Goal: Transaction & Acquisition: Purchase product/service

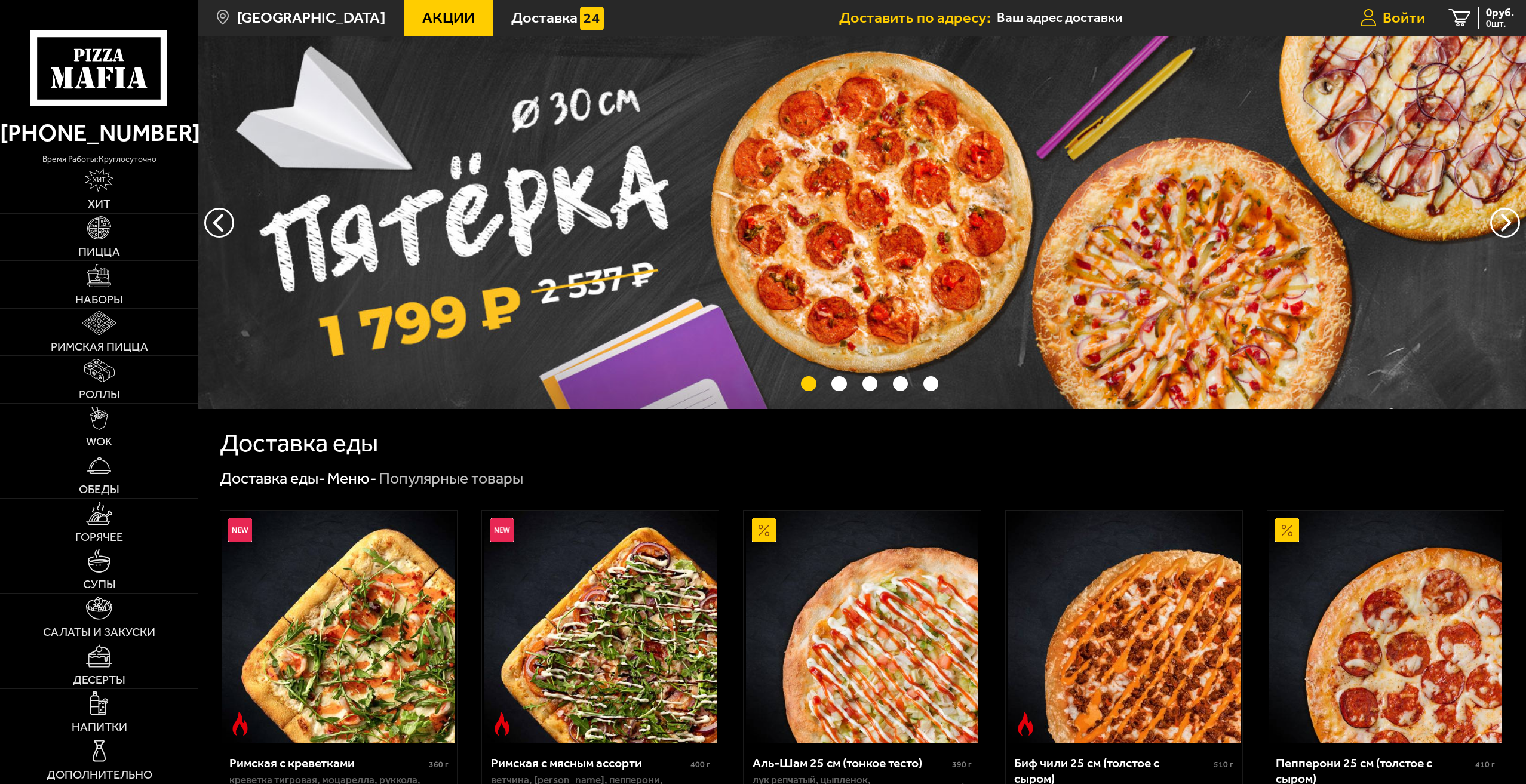
click at [1390, 21] on span "Войти" at bounding box center [1403, 18] width 42 height 15
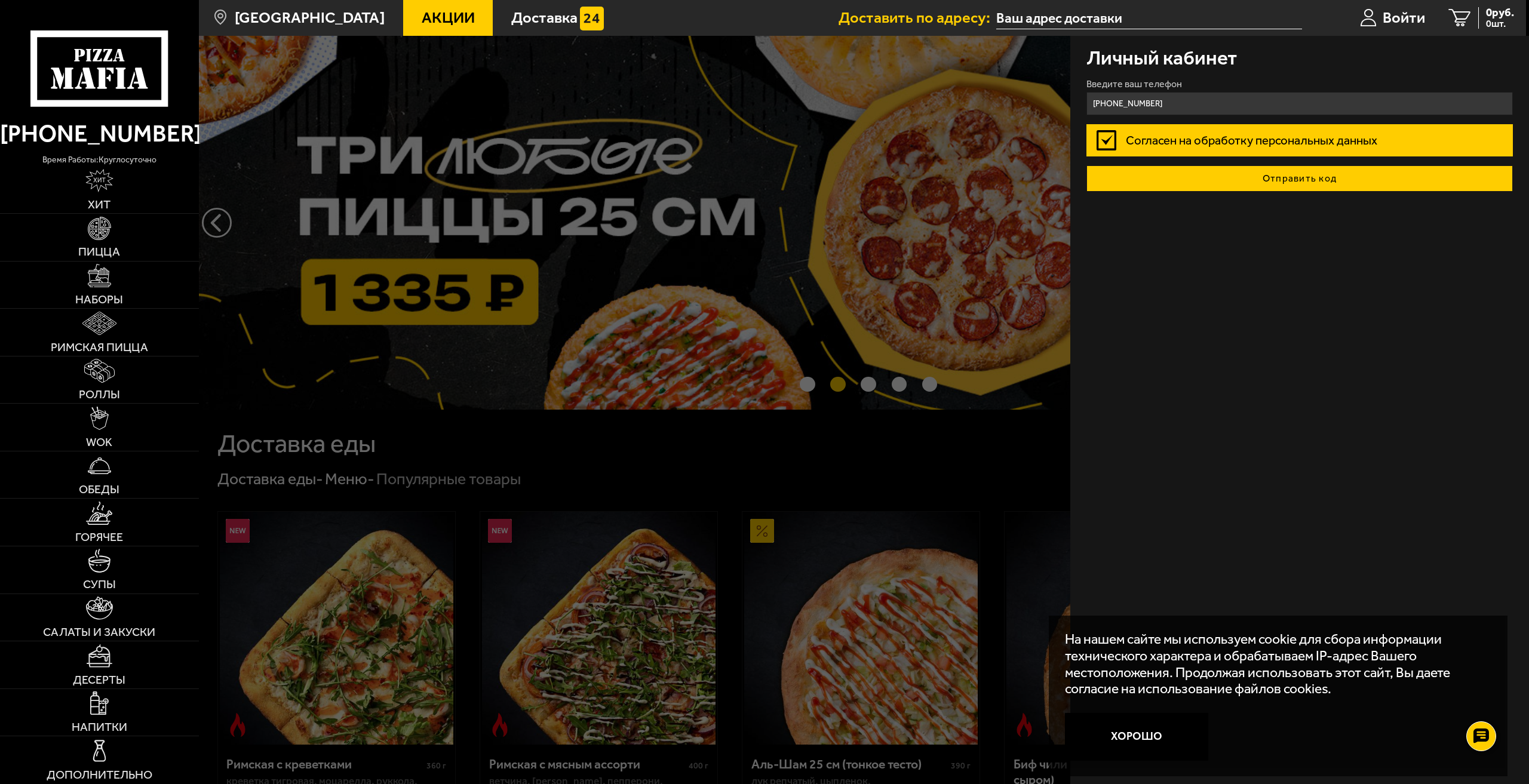
type input "+7 (921) 792-89-01"
click at [1332, 172] on button "Отправить код" at bounding box center [1300, 178] width 427 height 26
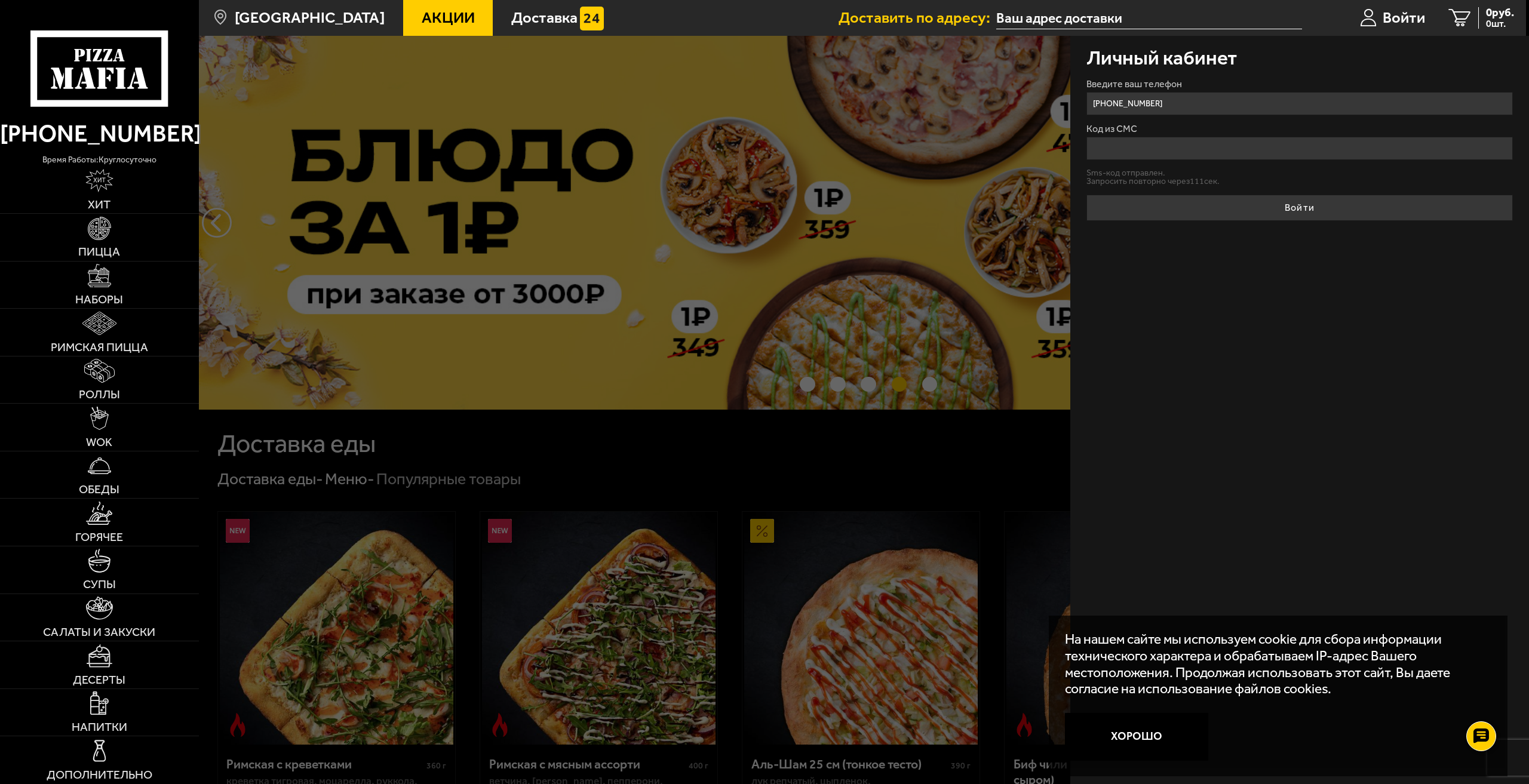
click at [1191, 148] on input "Код из СМС" at bounding box center [1300, 149] width 427 height 23
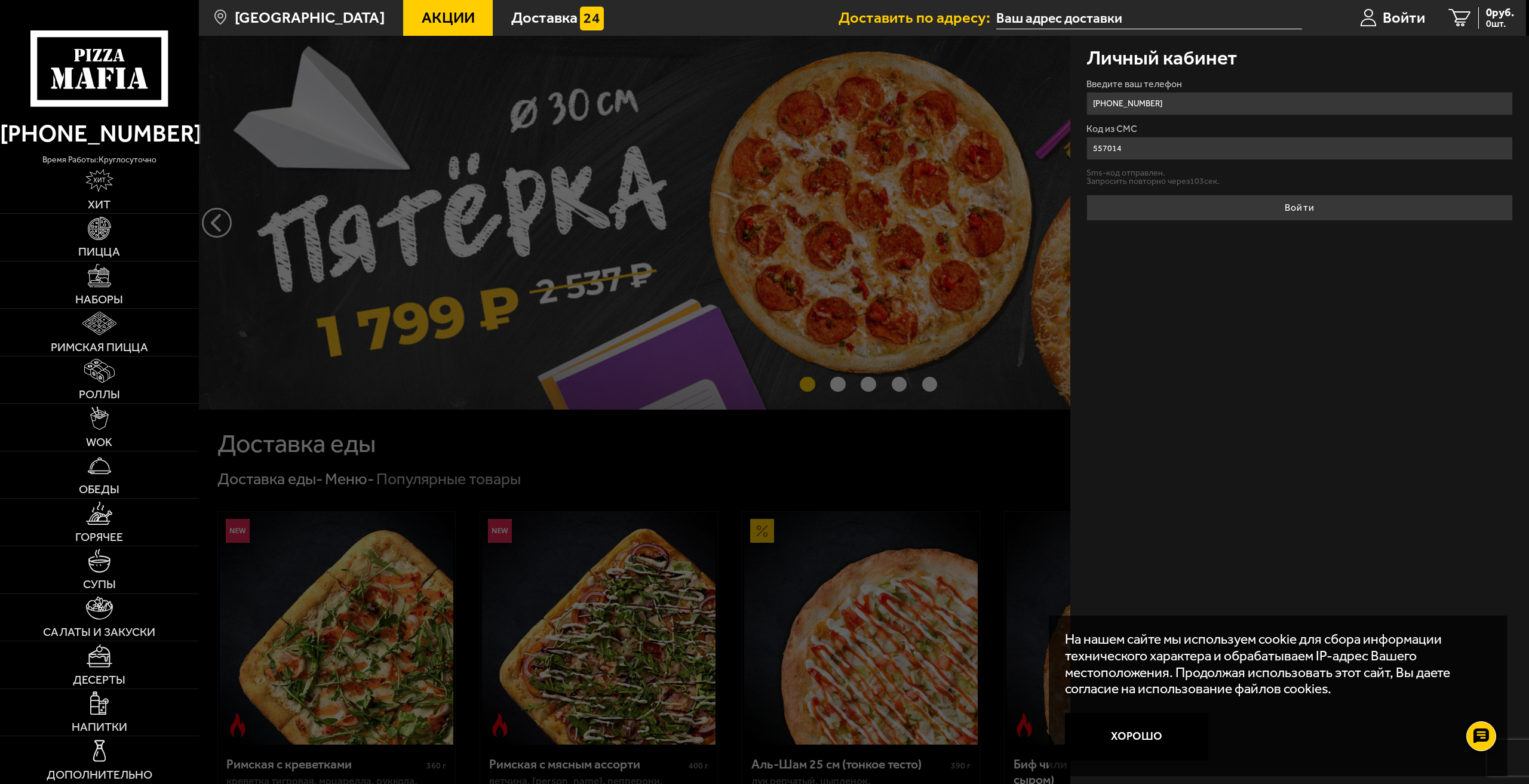
type input "557014"
click at [1086, 194] on button "Войти" at bounding box center [1300, 207] width 427 height 26
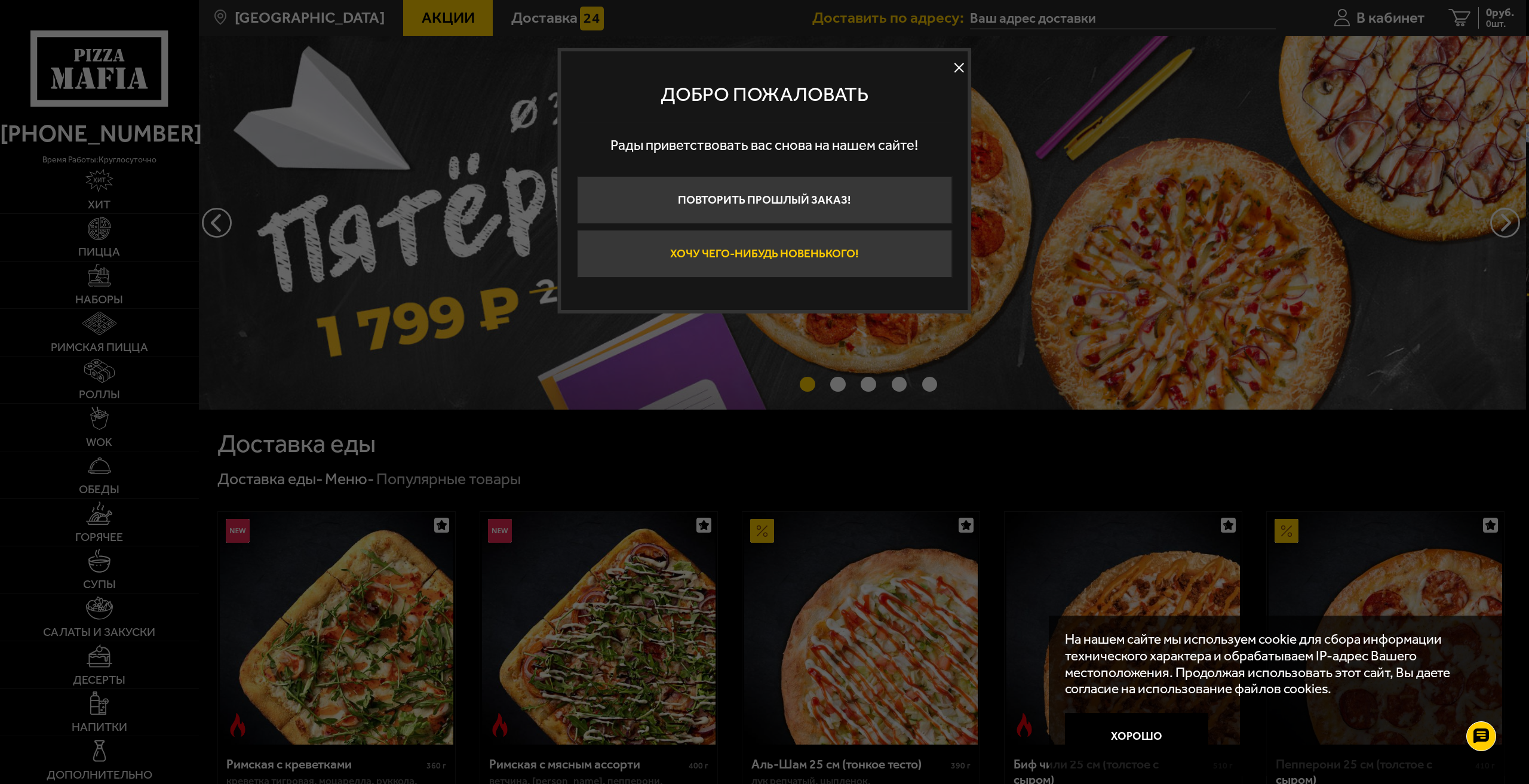
drag, startPoint x: 842, startPoint y: 260, endPoint x: 847, endPoint y: 267, distance: 8.6
click at [843, 261] on button "Хочу чего-нибудь новенького!" at bounding box center [765, 253] width 375 height 47
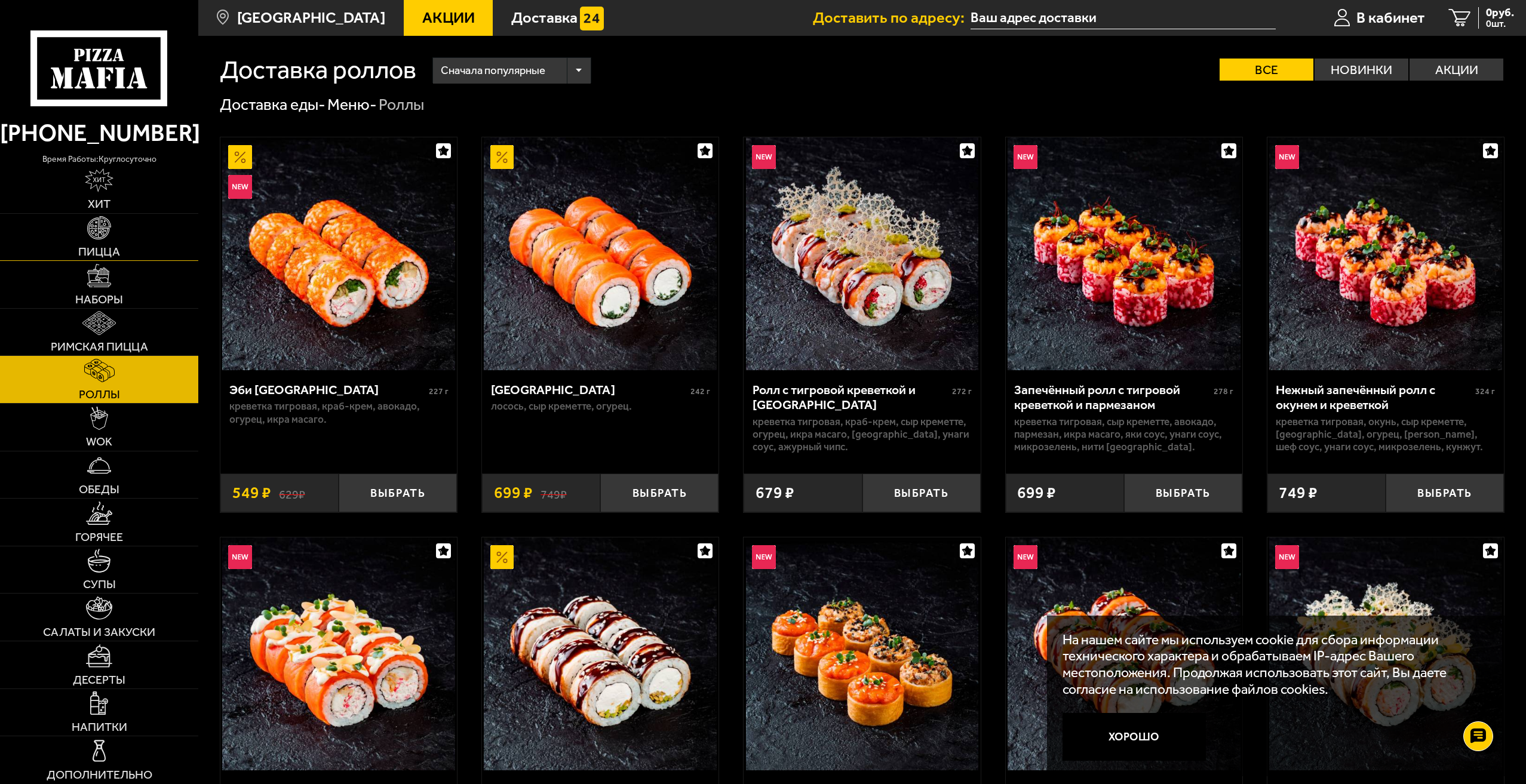
click at [102, 237] on img at bounding box center [99, 227] width 23 height 23
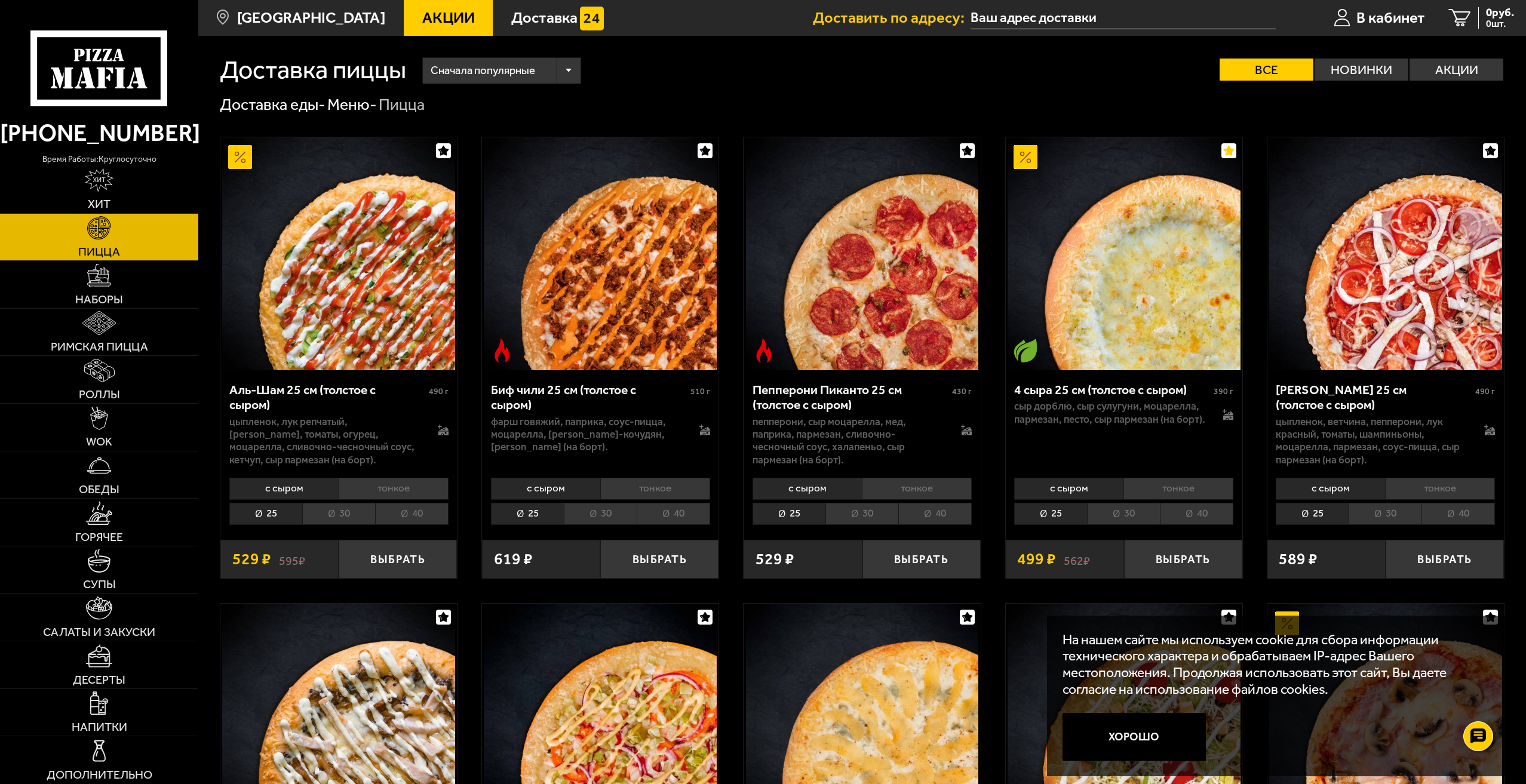
scroll to position [179, 0]
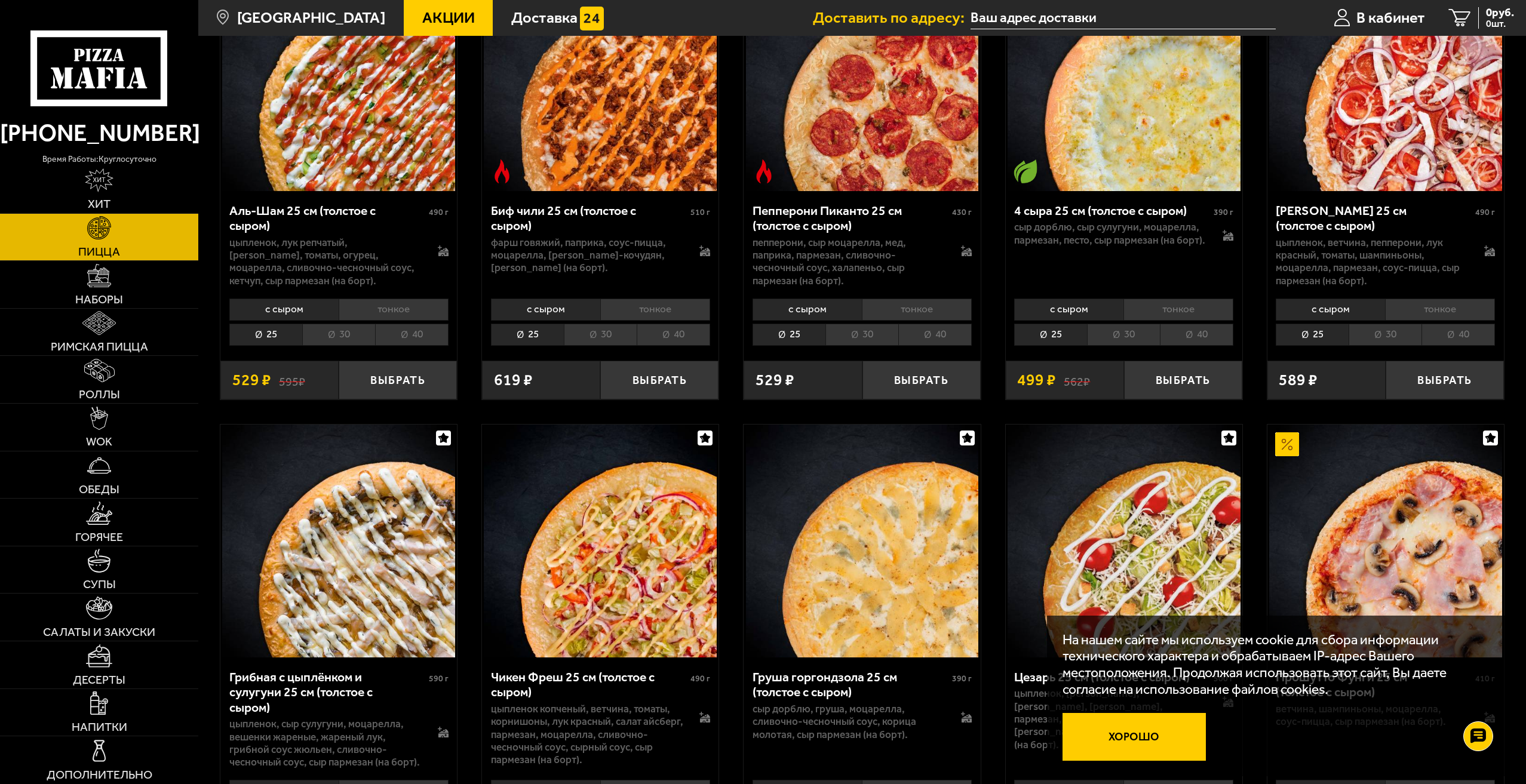
click at [1162, 737] on button "Хорошо" at bounding box center [1134, 737] width 143 height 47
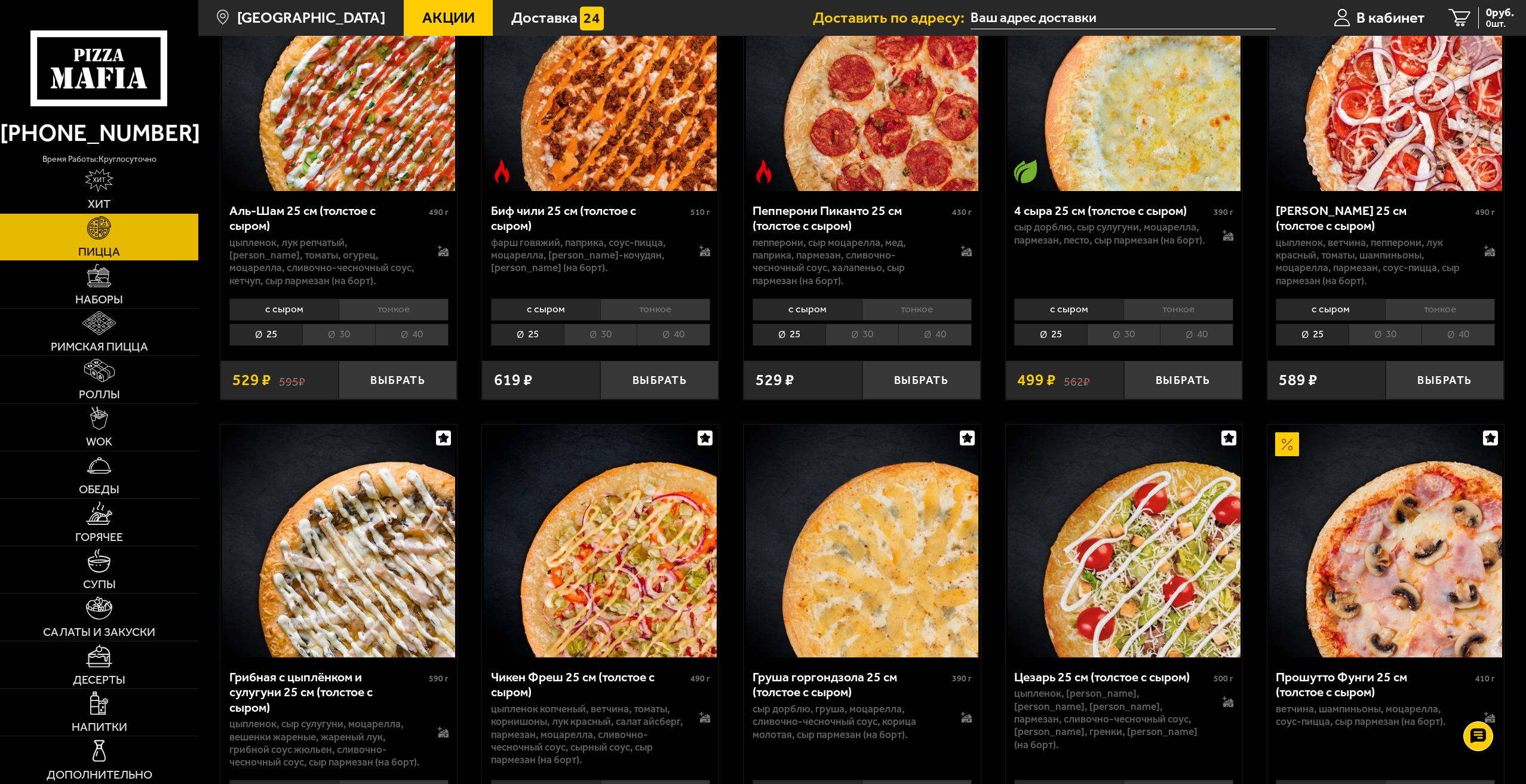
scroll to position [0, 0]
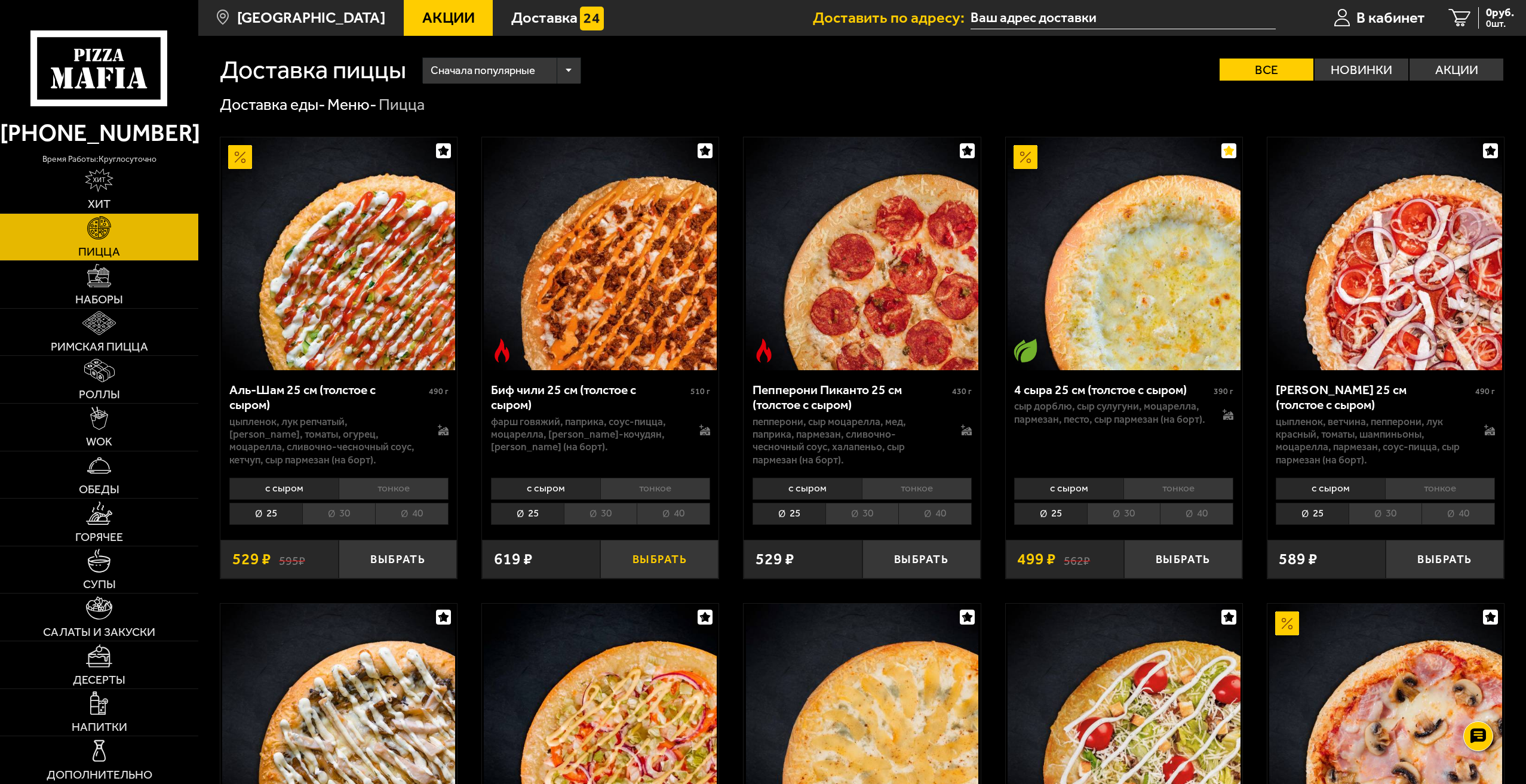
click at [669, 570] on button "Выбрать" at bounding box center [659, 559] width 118 height 39
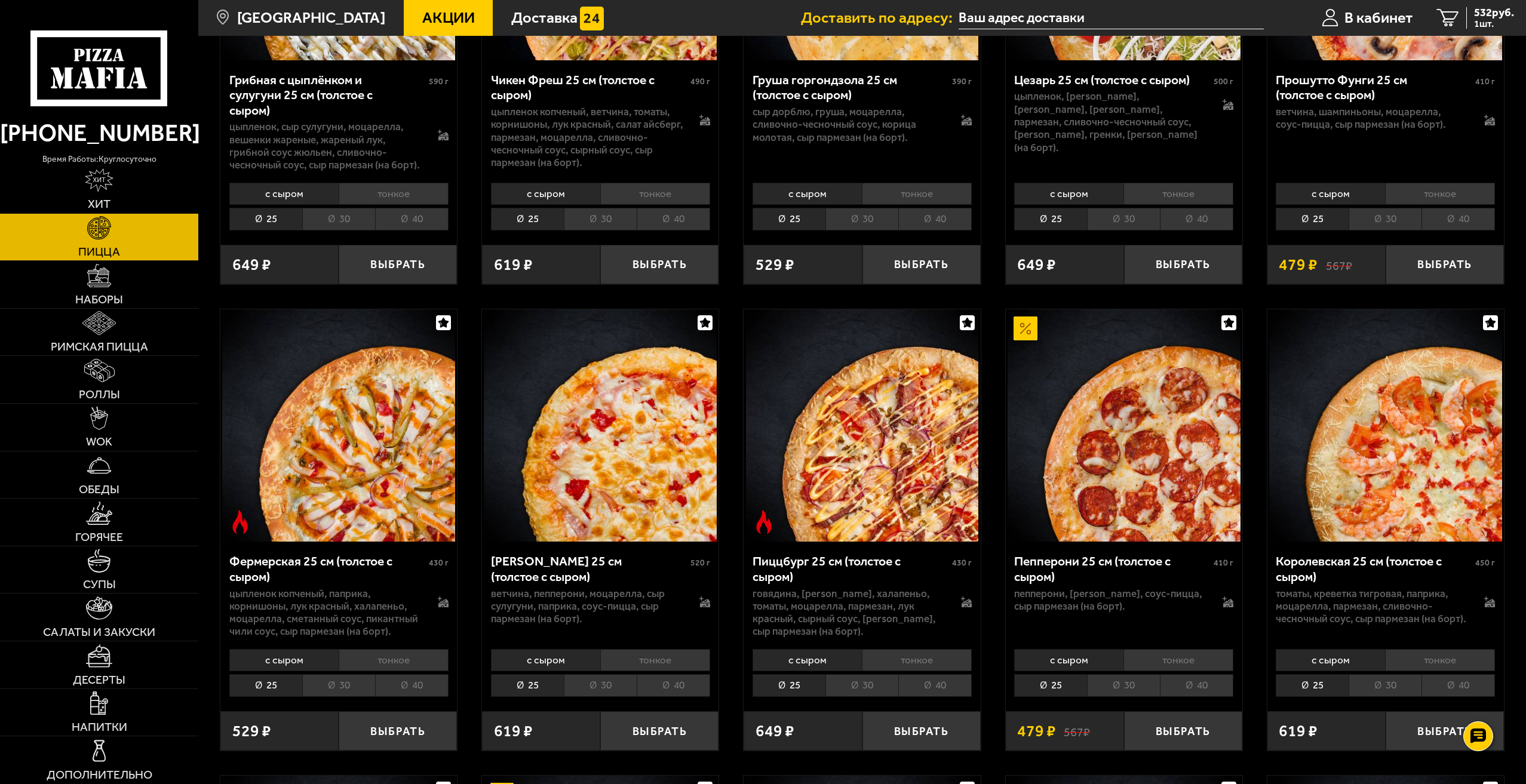
scroll to position [478, 0]
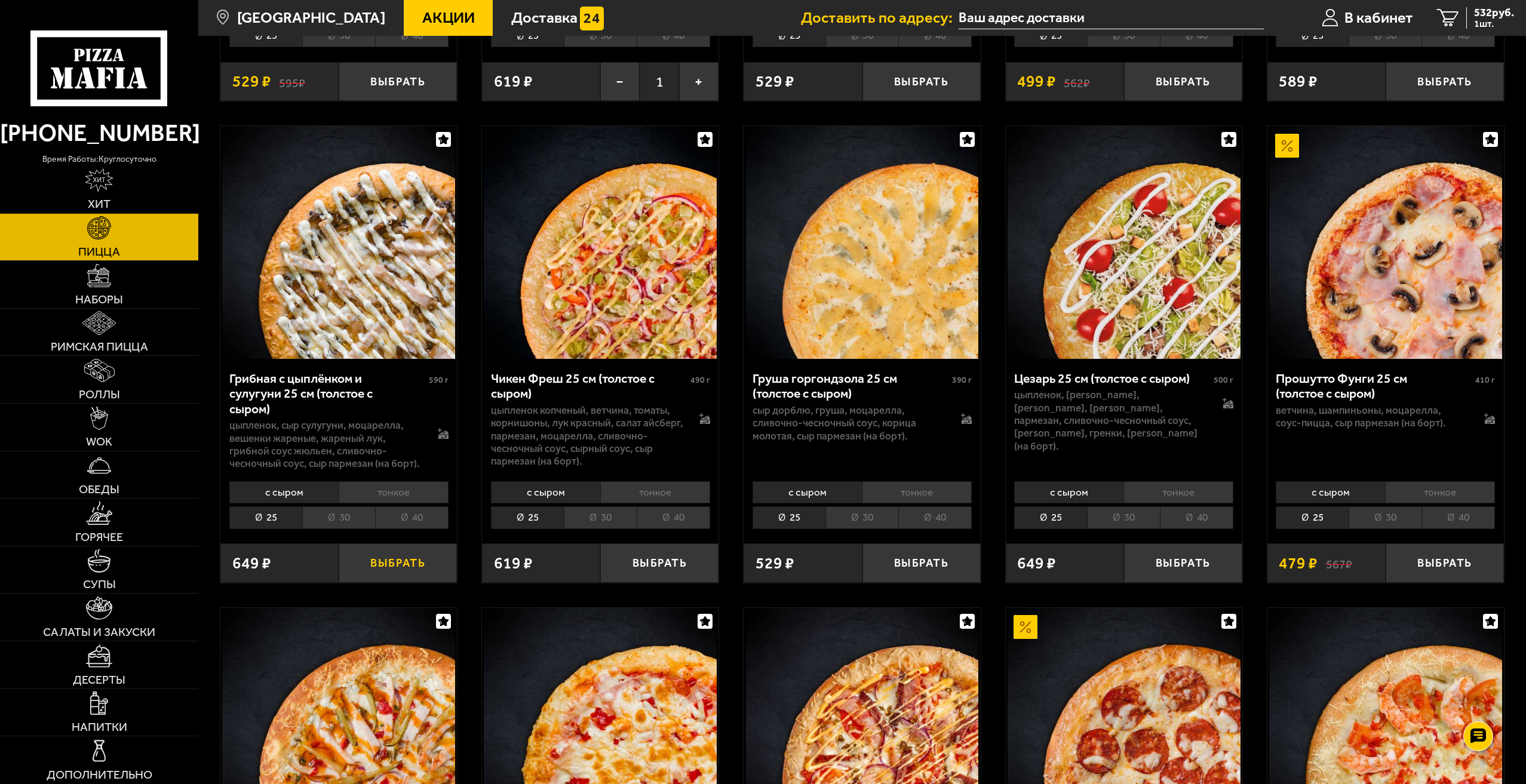
click at [406, 564] on button "Выбрать" at bounding box center [397, 563] width 118 height 39
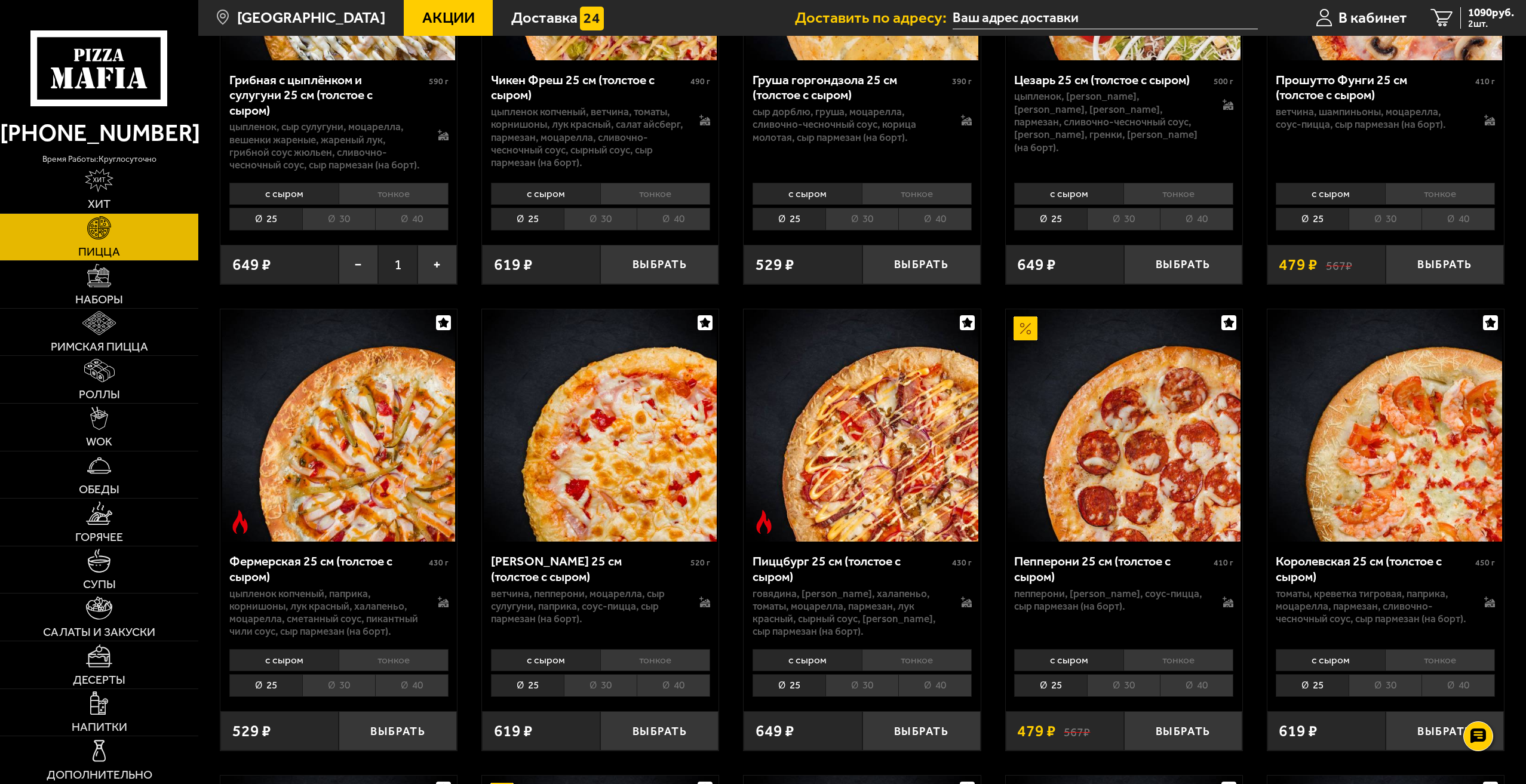
scroll to position [896, 0]
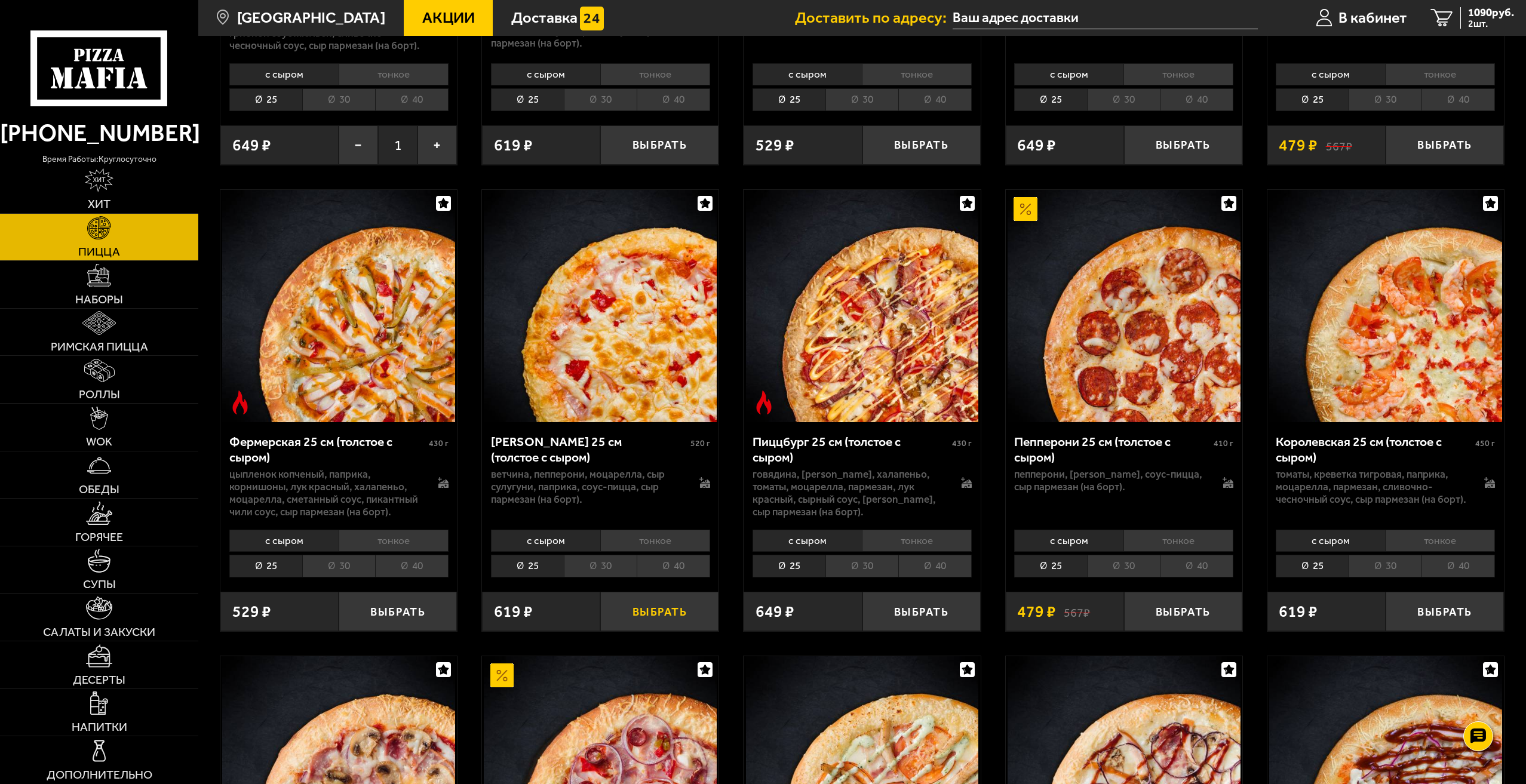
click at [675, 616] on button "Выбрать" at bounding box center [659, 611] width 118 height 39
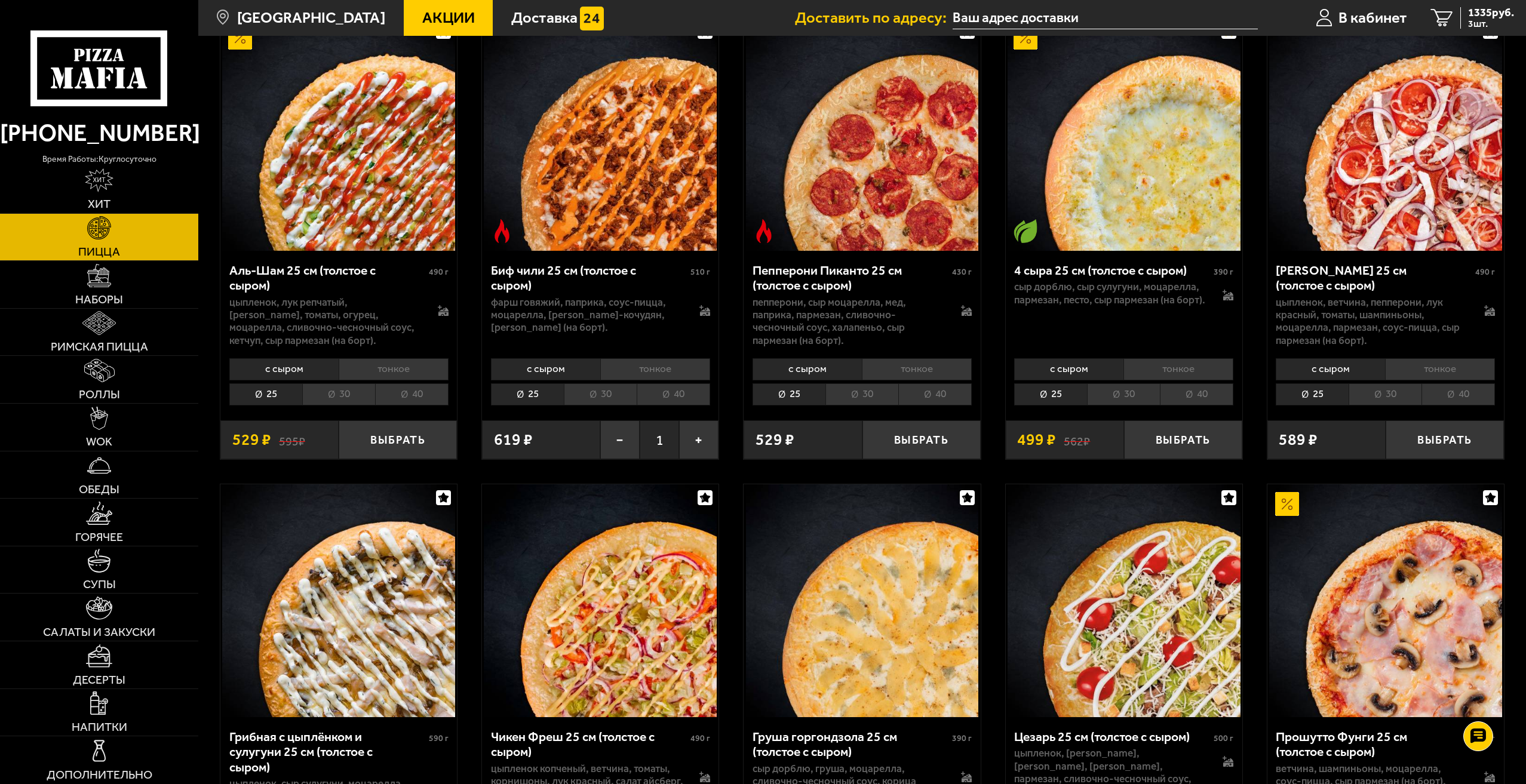
scroll to position [0, 0]
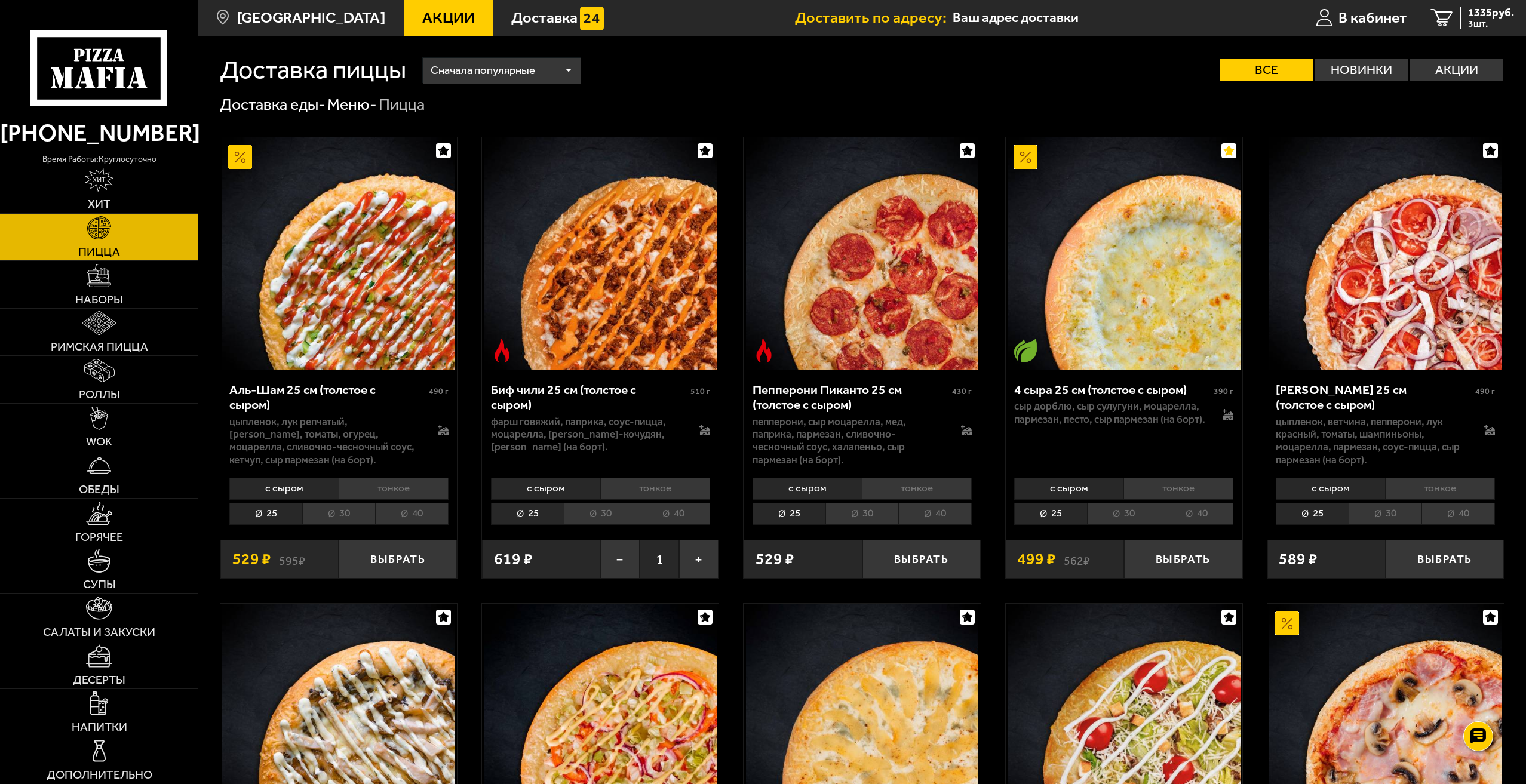
click at [707, 145] on button "button" at bounding box center [705, 151] width 15 height 15
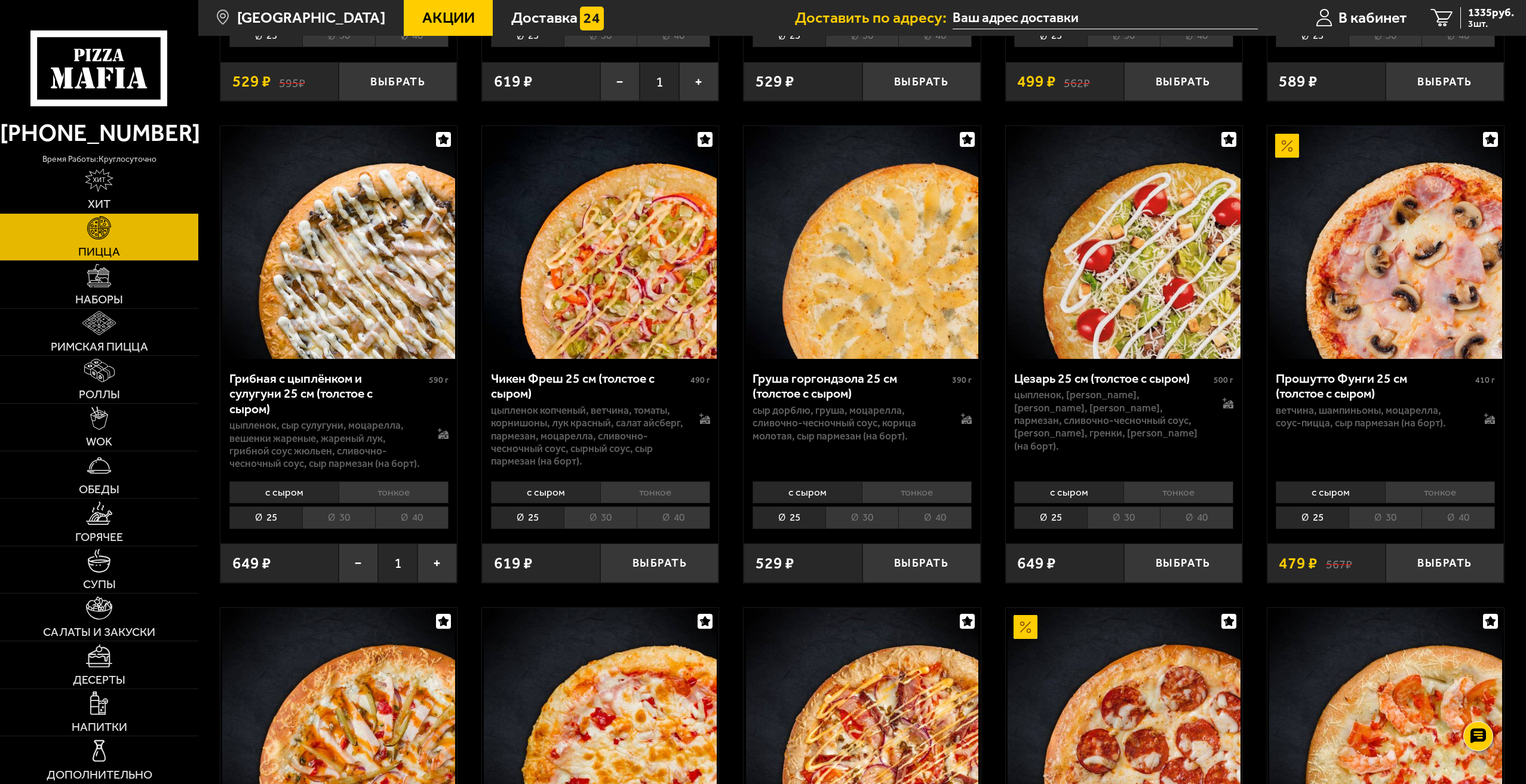
scroll to position [418, 0]
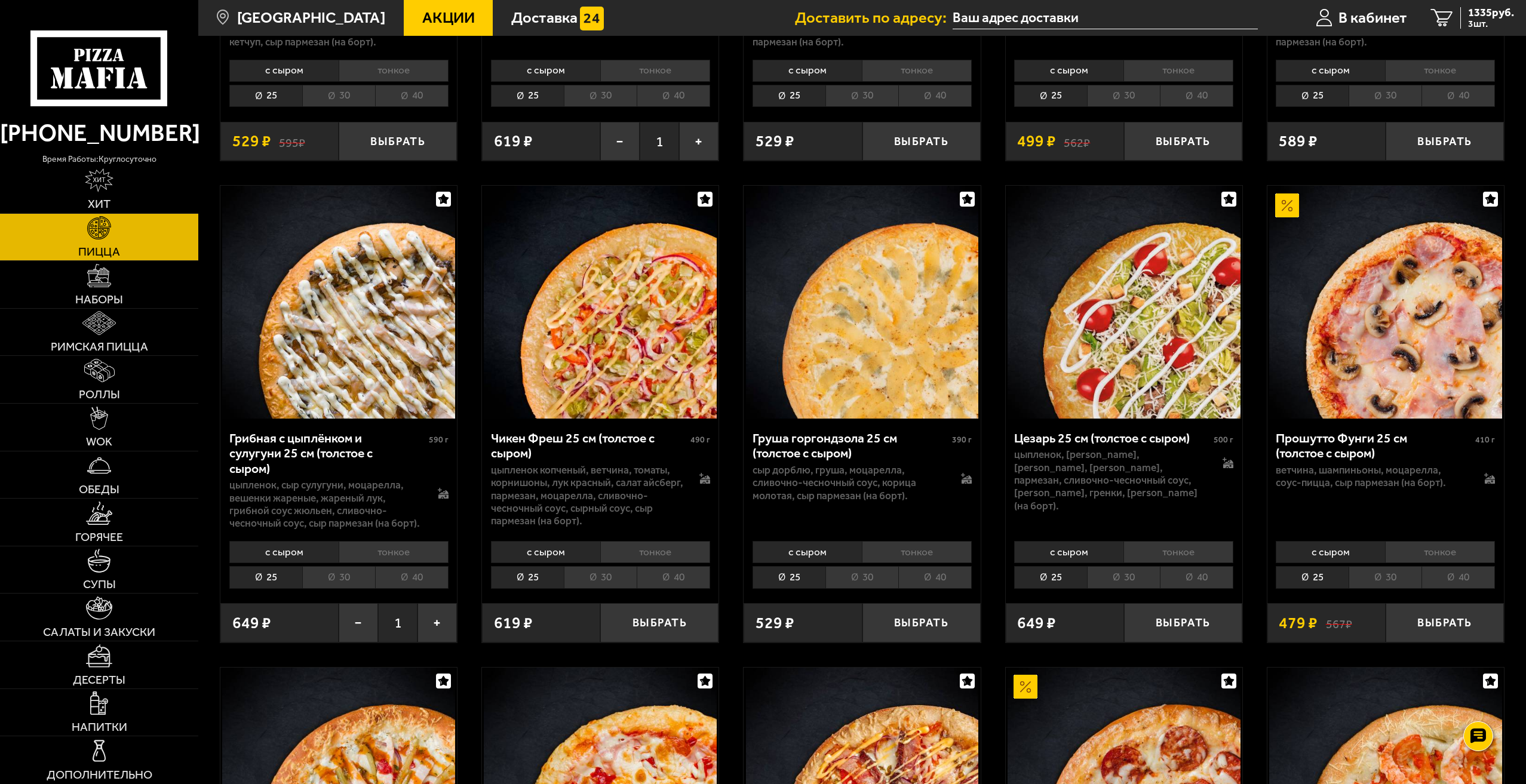
click at [444, 196] on icon "button" at bounding box center [443, 199] width 10 height 10
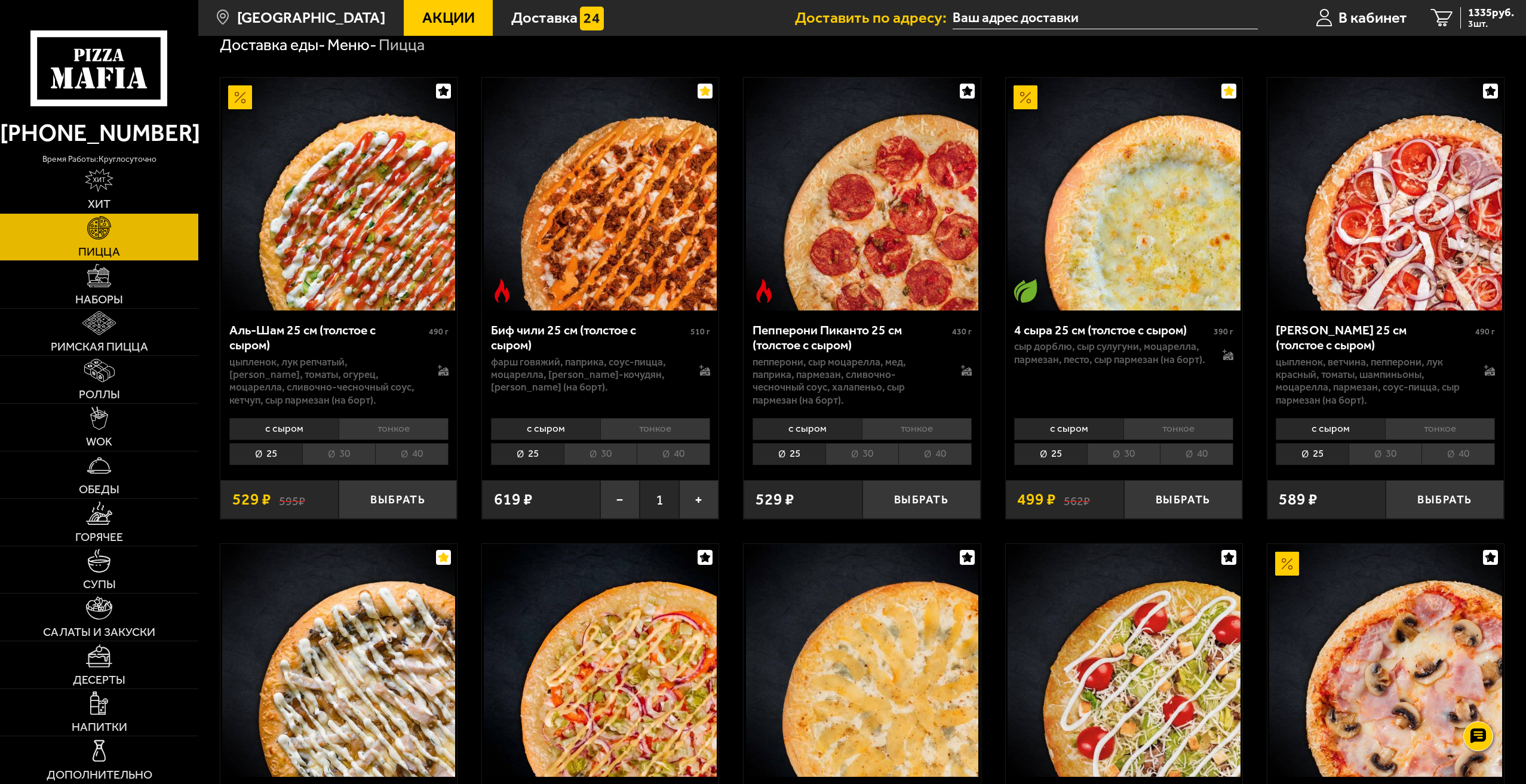
scroll to position [0, 0]
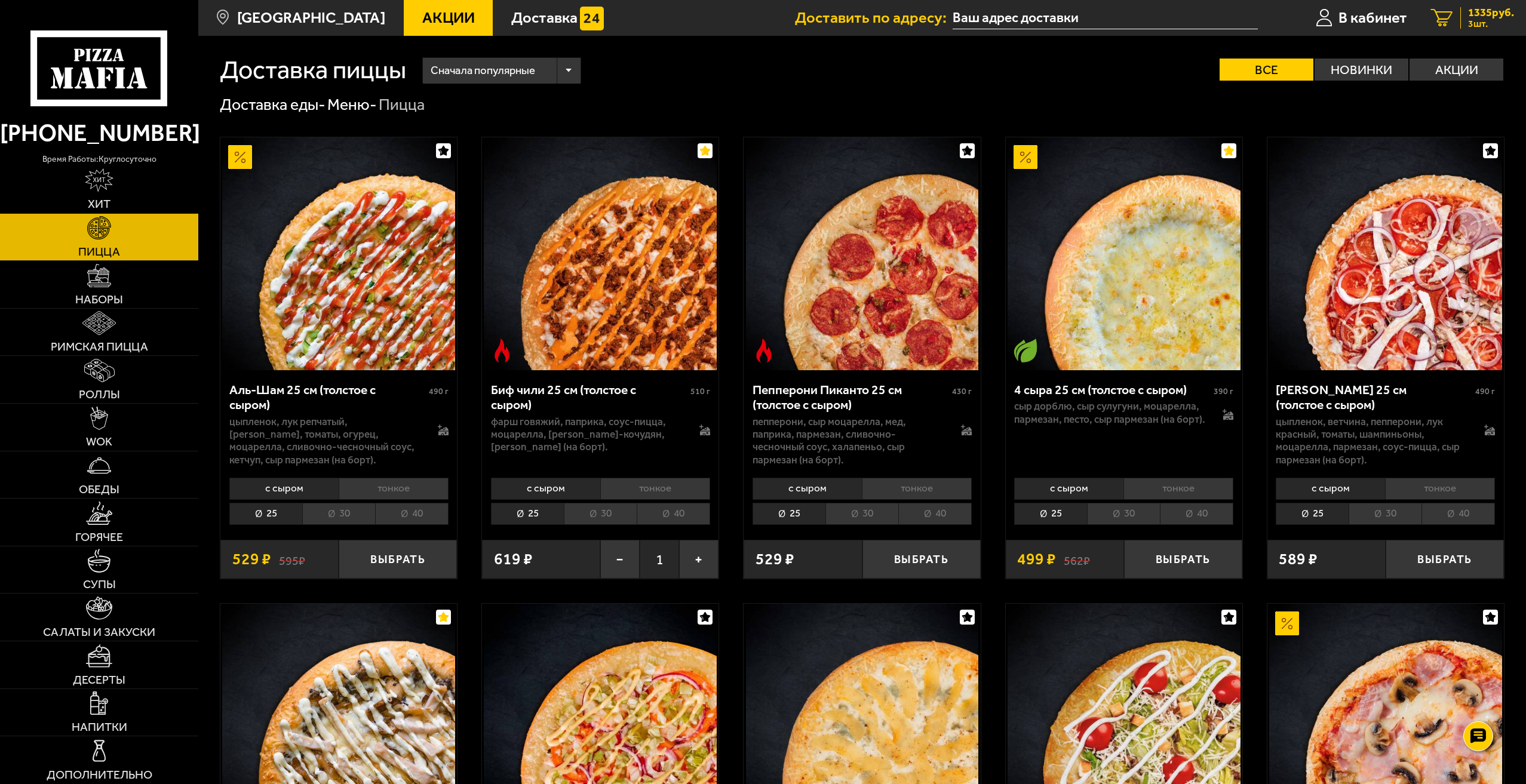
click at [1478, 9] on span "1335 руб." at bounding box center [1491, 12] width 46 height 11
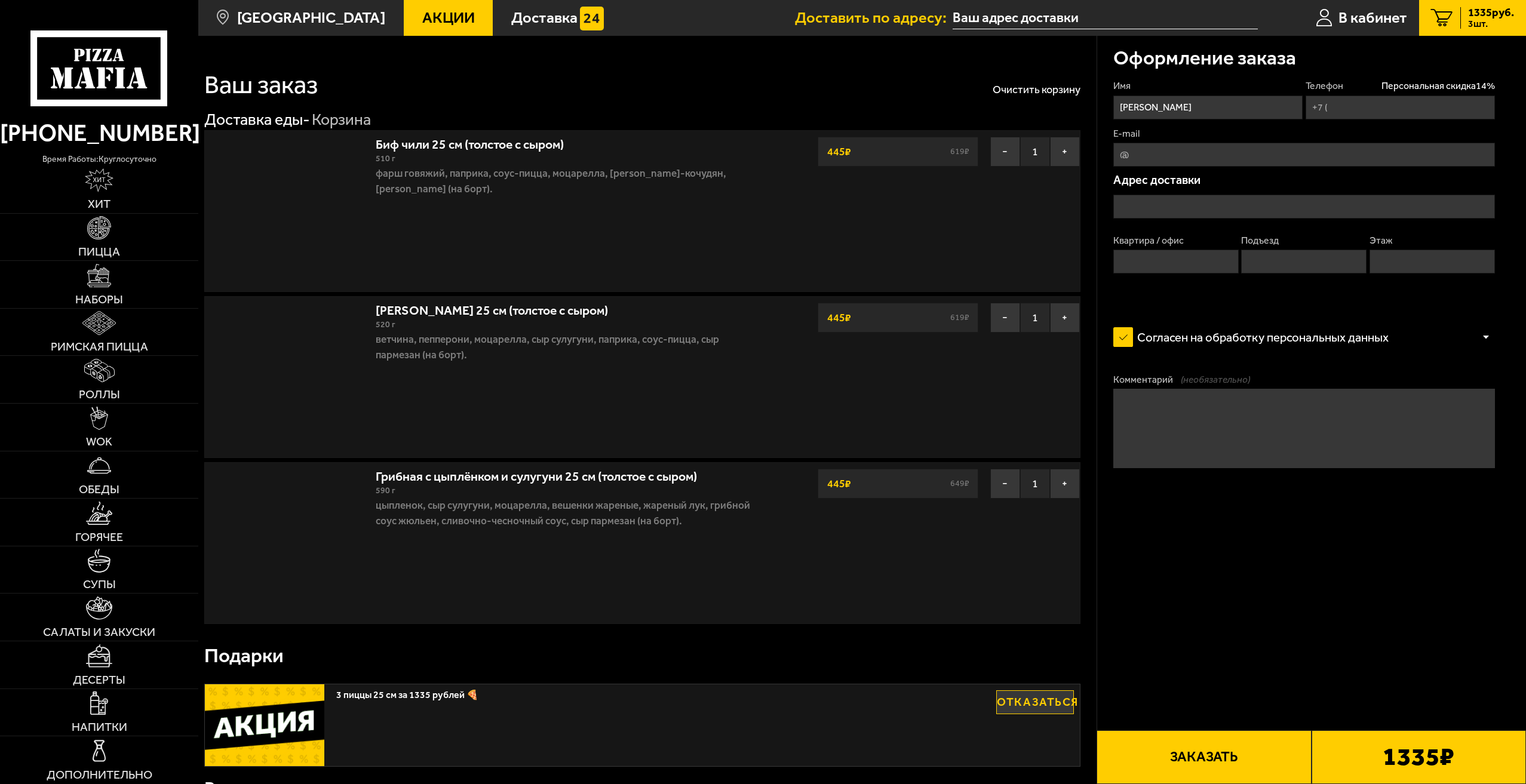
type input "+7 (921) 792-89-01"
type input "проспект Науки, 59"
type input "58"
type input "3"
type input "5"
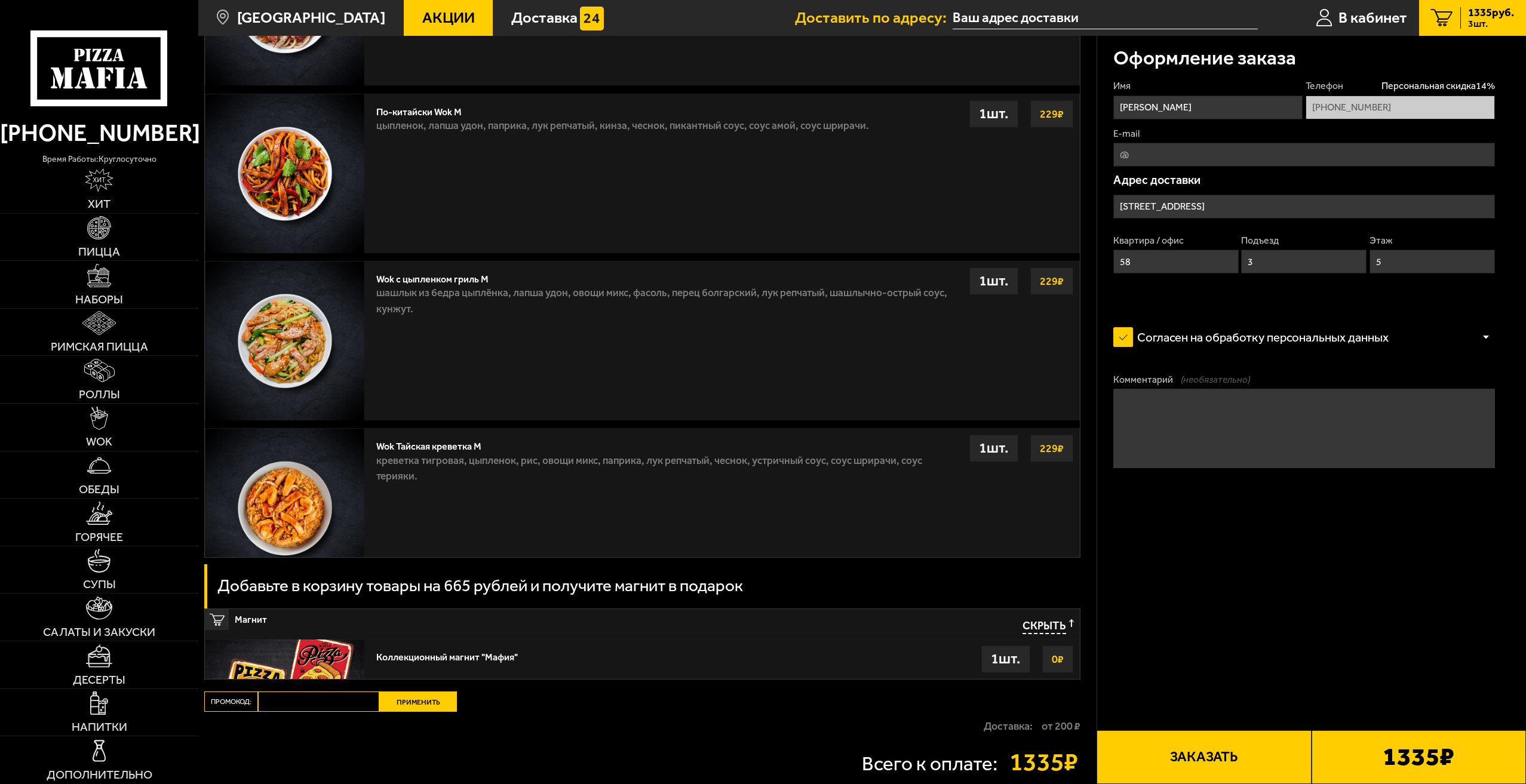
scroll to position [1193, 0]
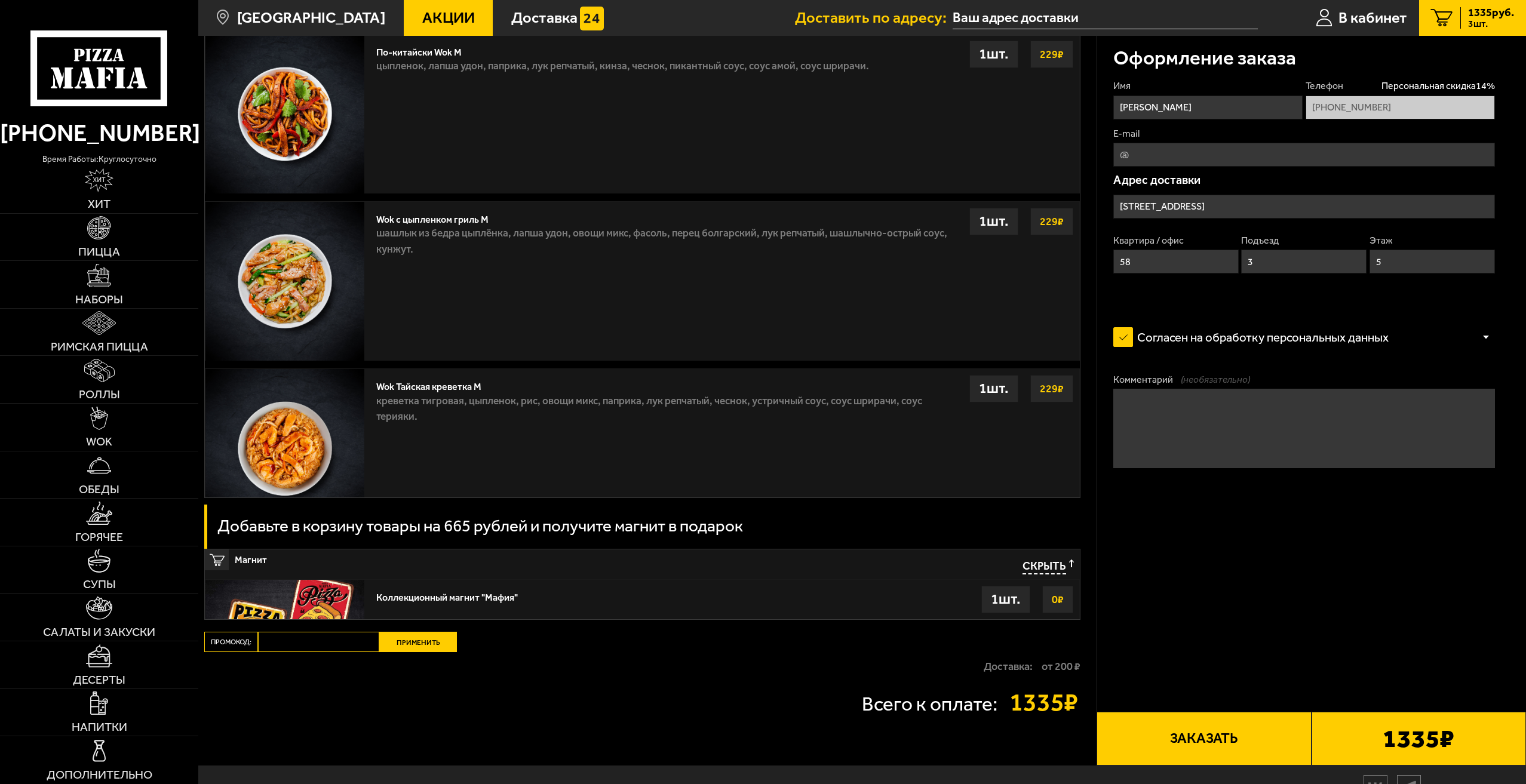
click at [1198, 749] on button "Заказать" at bounding box center [1204, 739] width 214 height 54
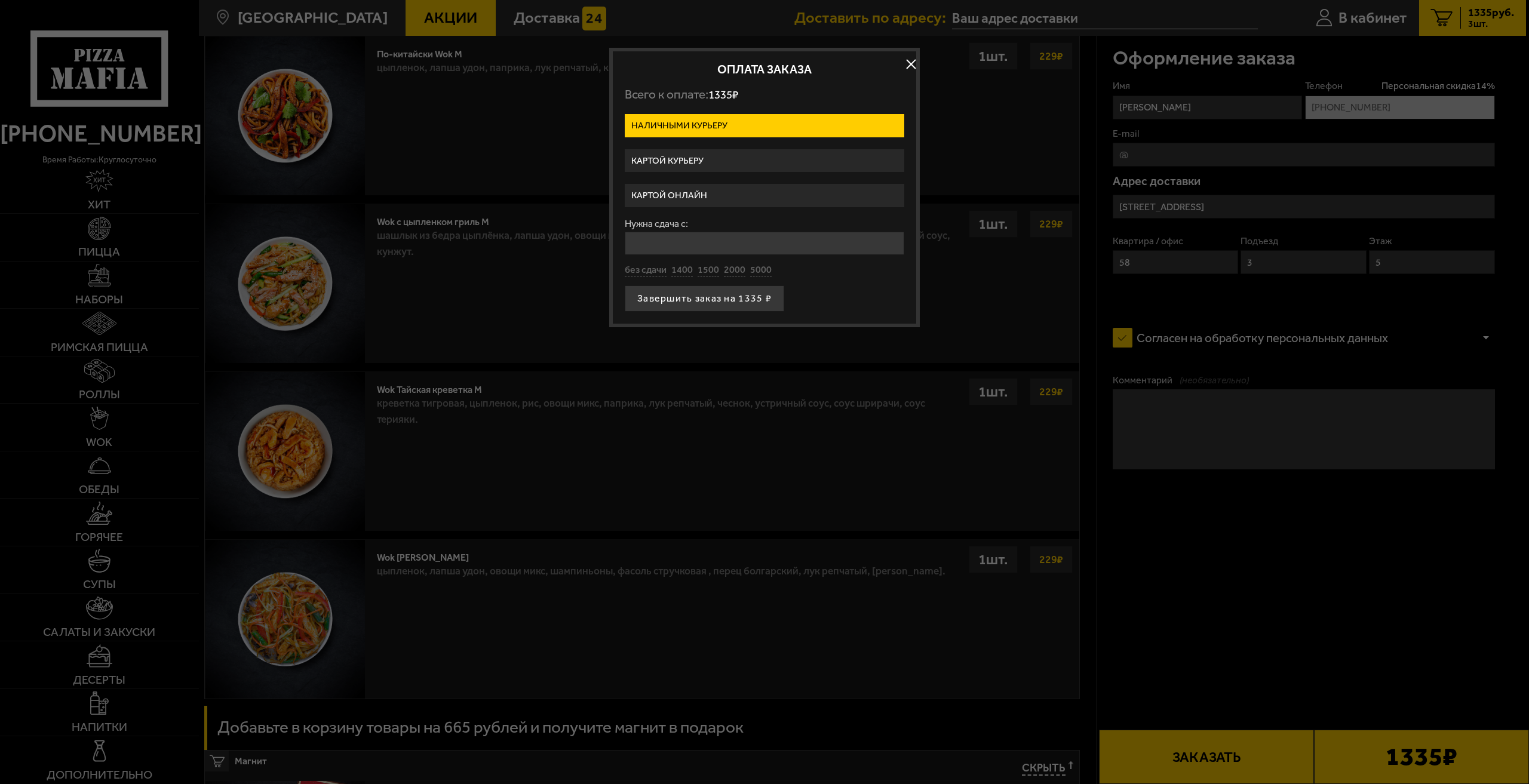
click at [702, 194] on label "Картой онлайн" at bounding box center [764, 195] width 279 height 23
click at [0, 0] on input "Картой онлайн" at bounding box center [0, 0] width 0 height 0
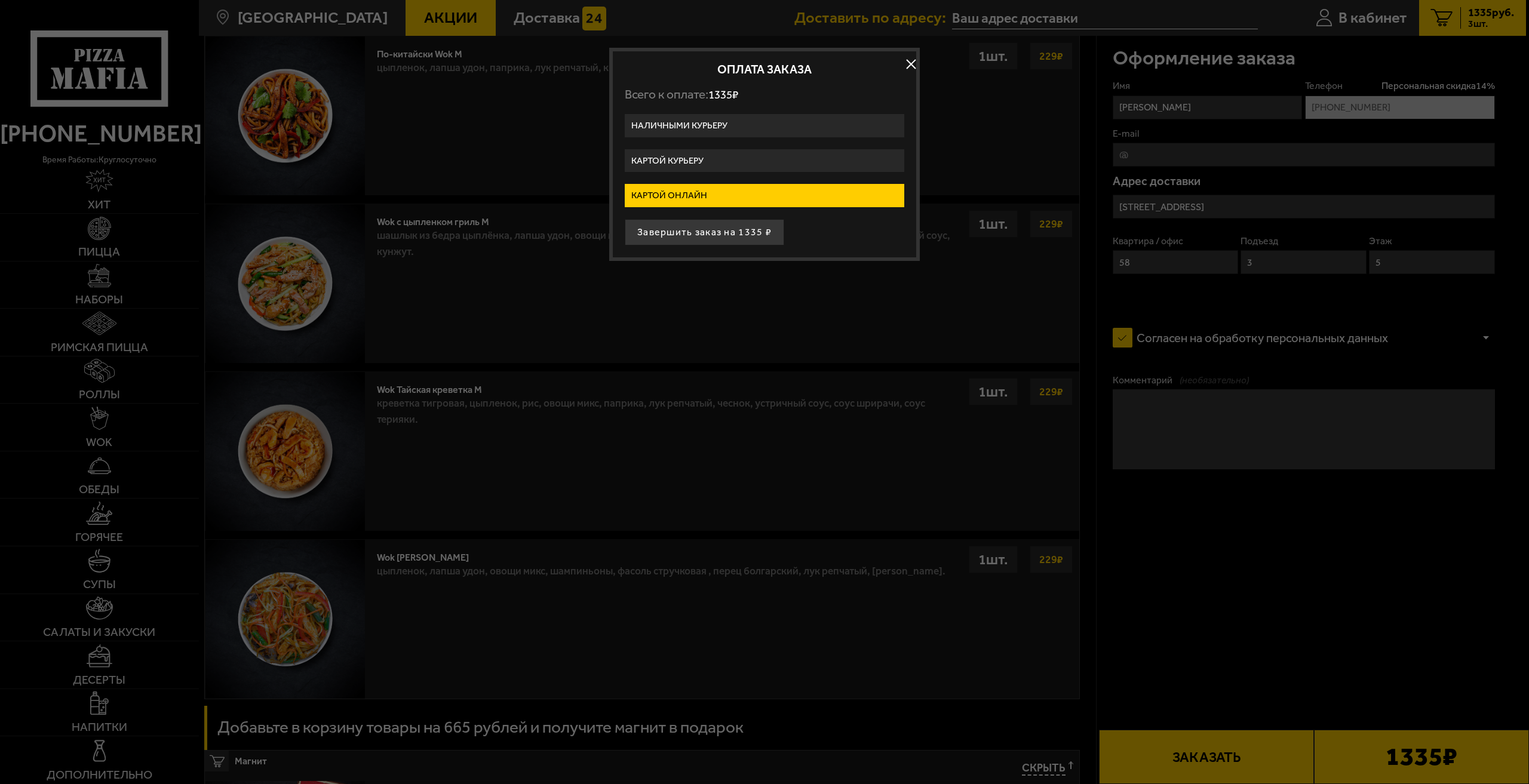
click at [909, 67] on button "button" at bounding box center [910, 64] width 18 height 18
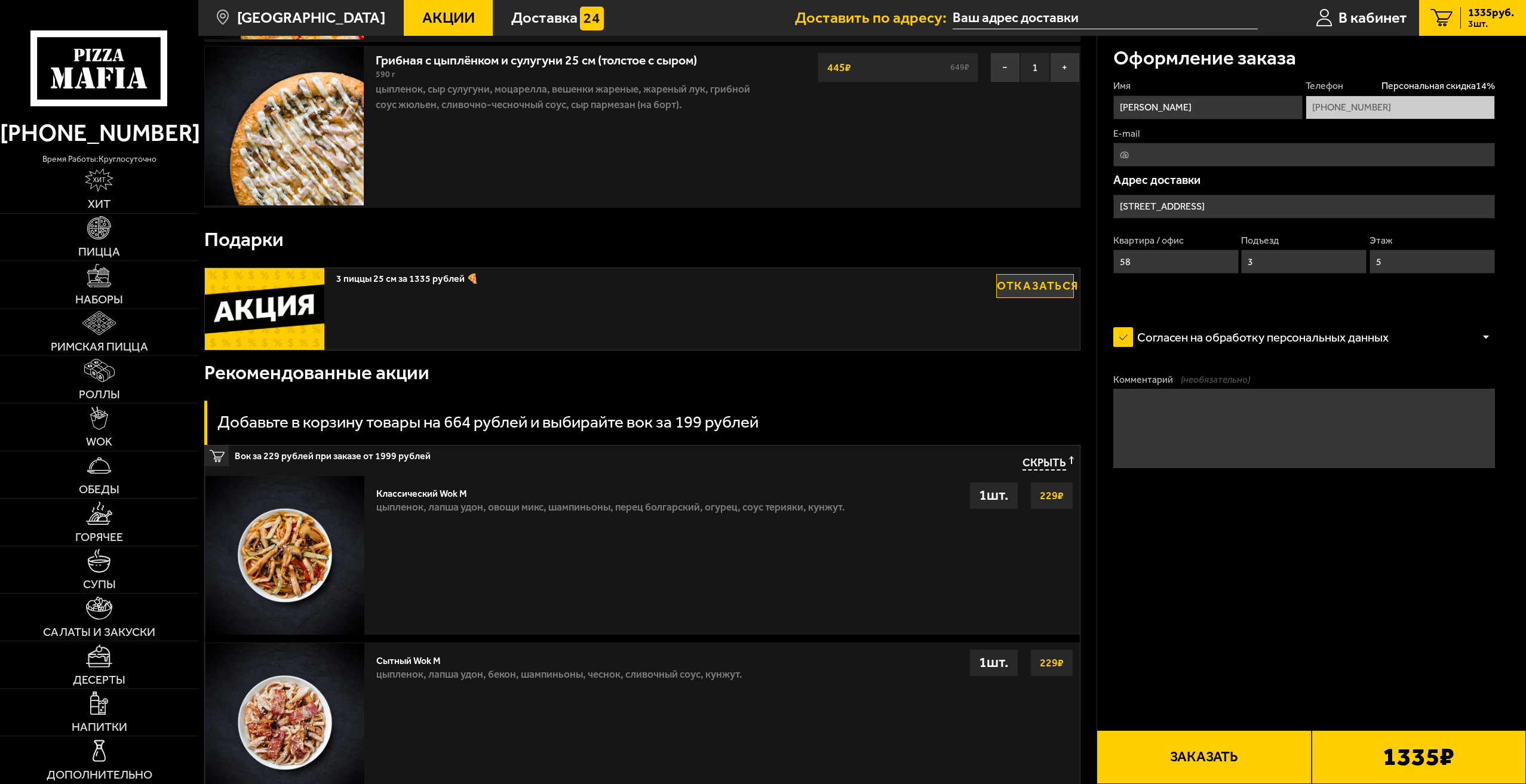
scroll to position [0, 0]
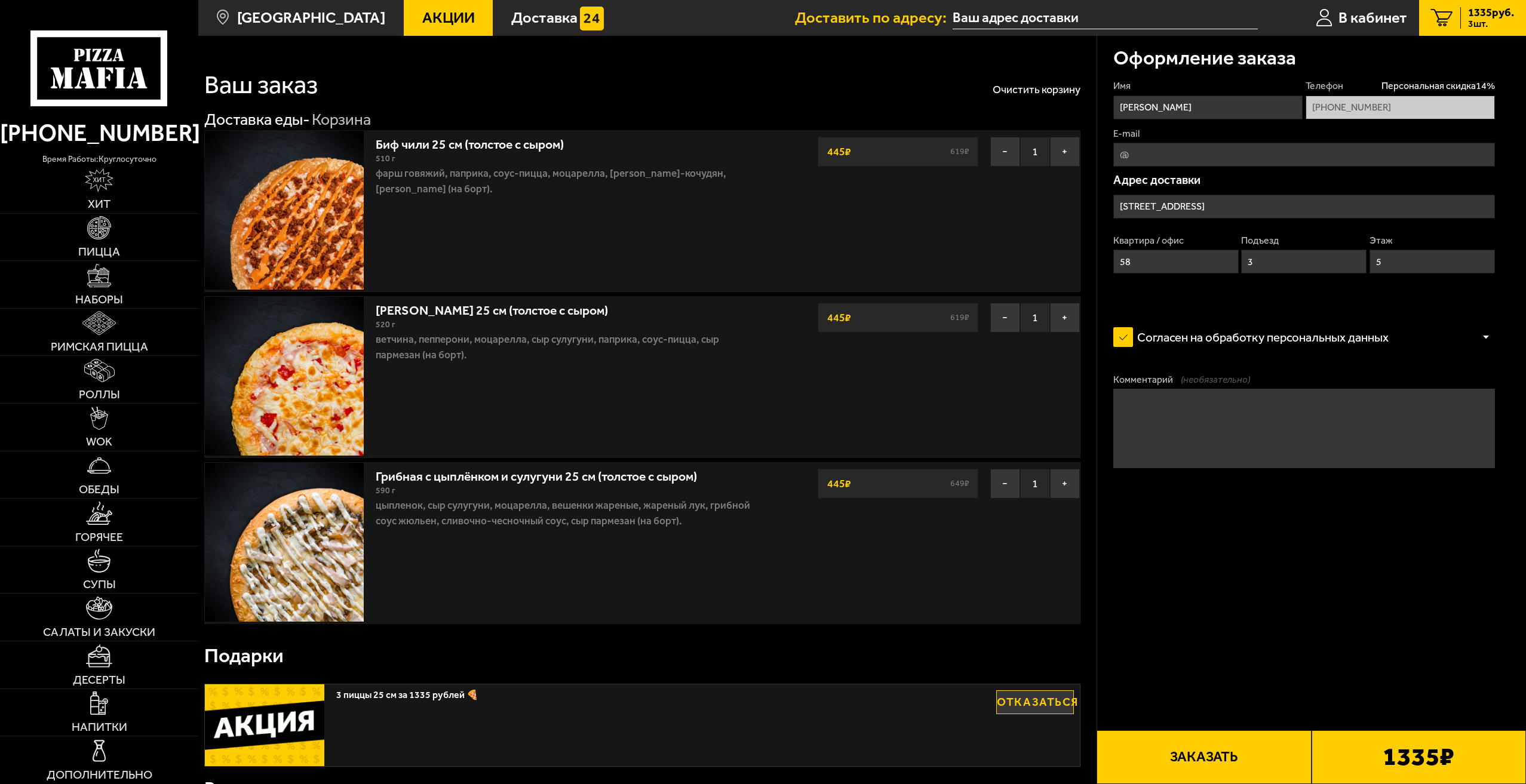
click at [1235, 756] on button "Заказать" at bounding box center [1204, 757] width 214 height 54
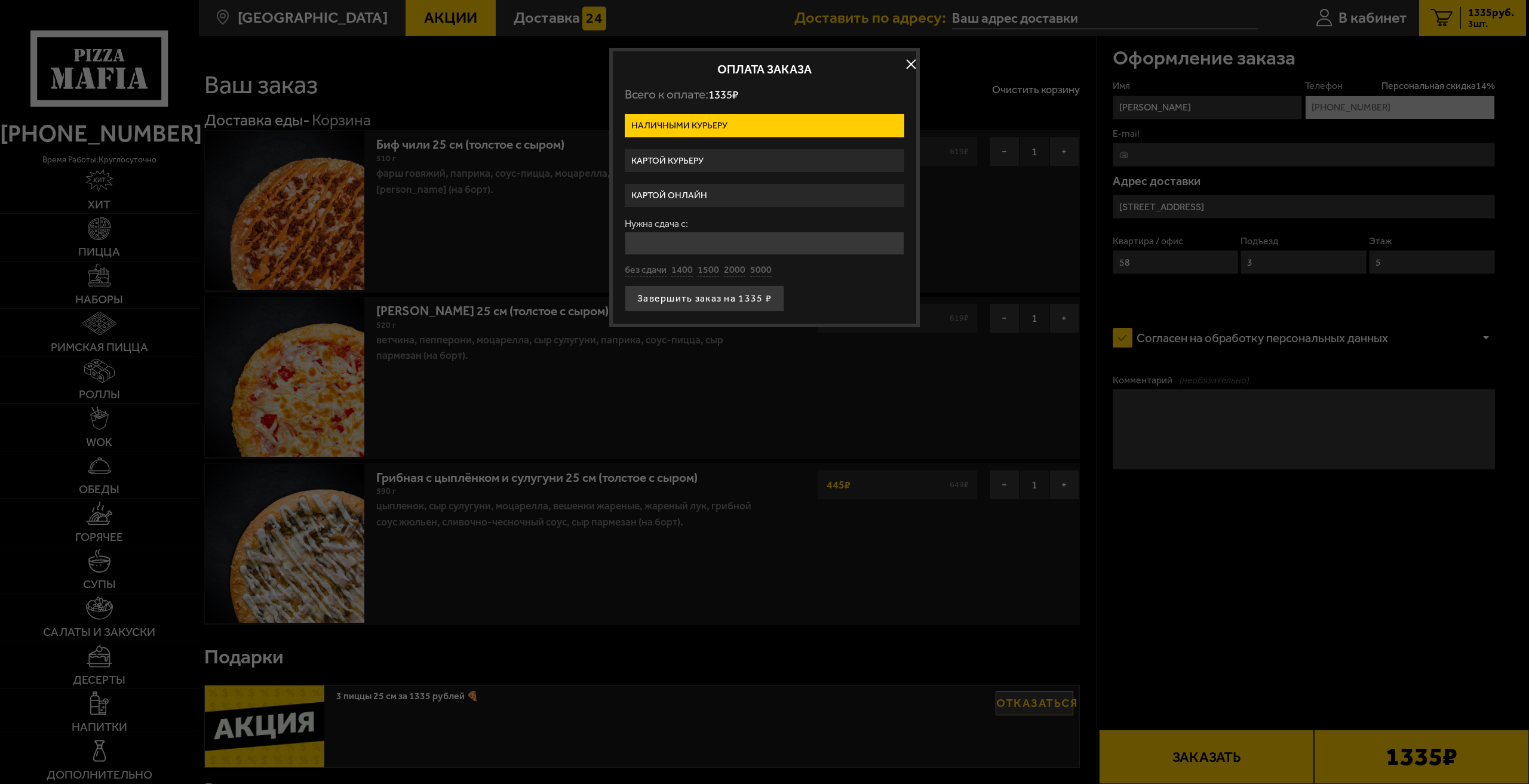
click at [688, 197] on label "Картой онлайн" at bounding box center [764, 195] width 279 height 23
click at [0, 0] on input "Картой онлайн" at bounding box center [0, 0] width 0 height 0
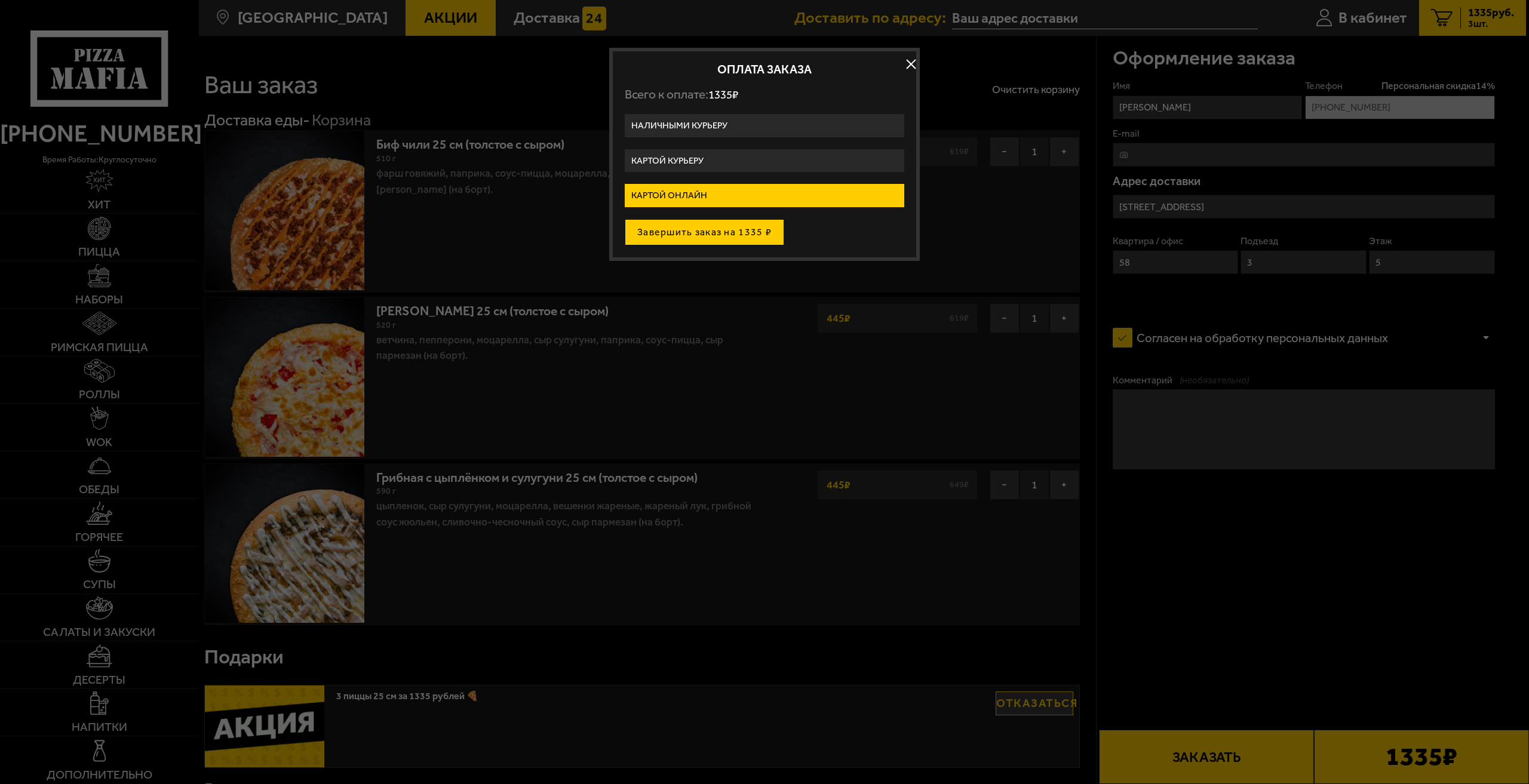
click at [738, 229] on button "Завершить заказ на 1335 ₽" at bounding box center [704, 232] width 159 height 26
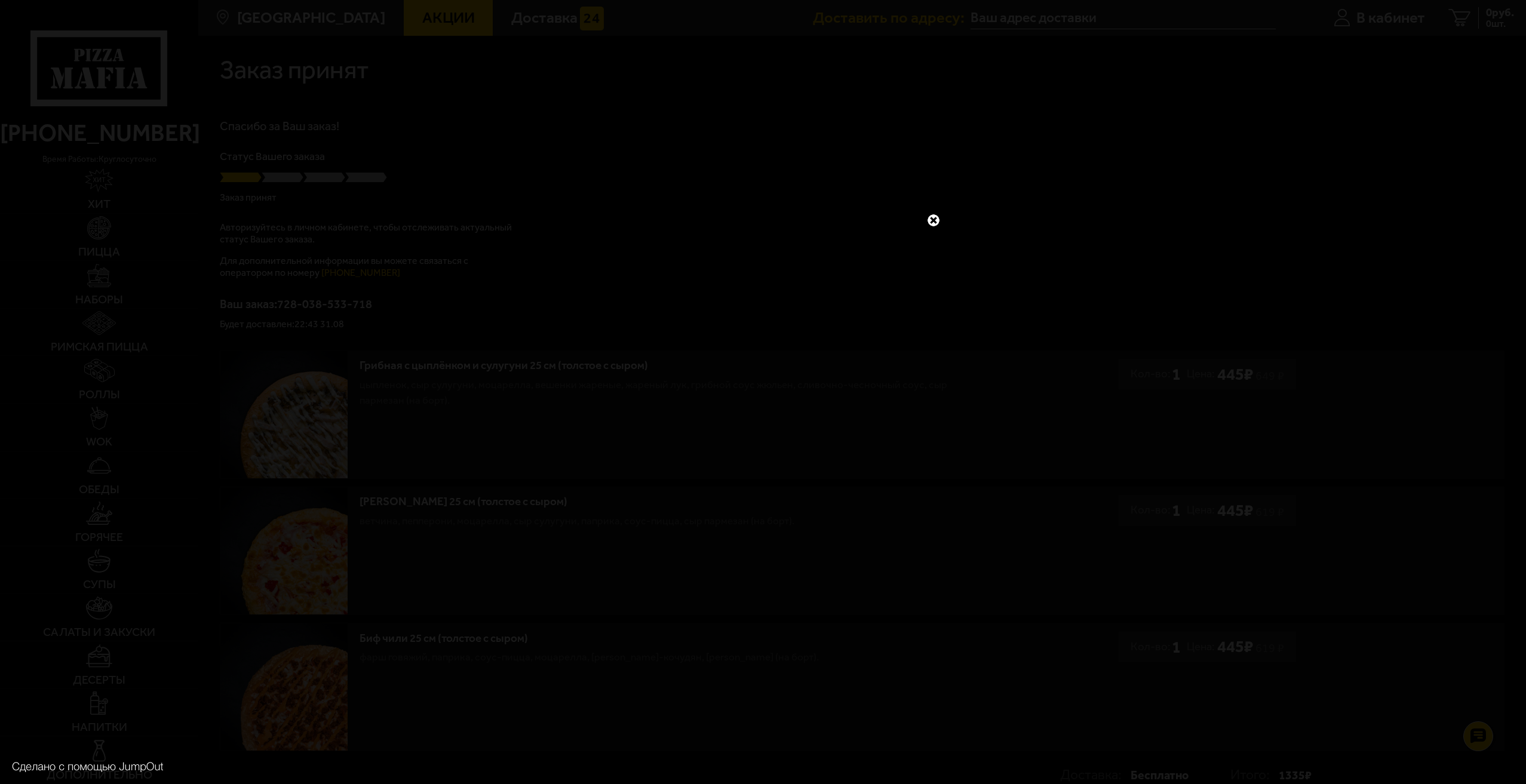
click at [937, 218] on link at bounding box center [933, 220] width 15 height 15
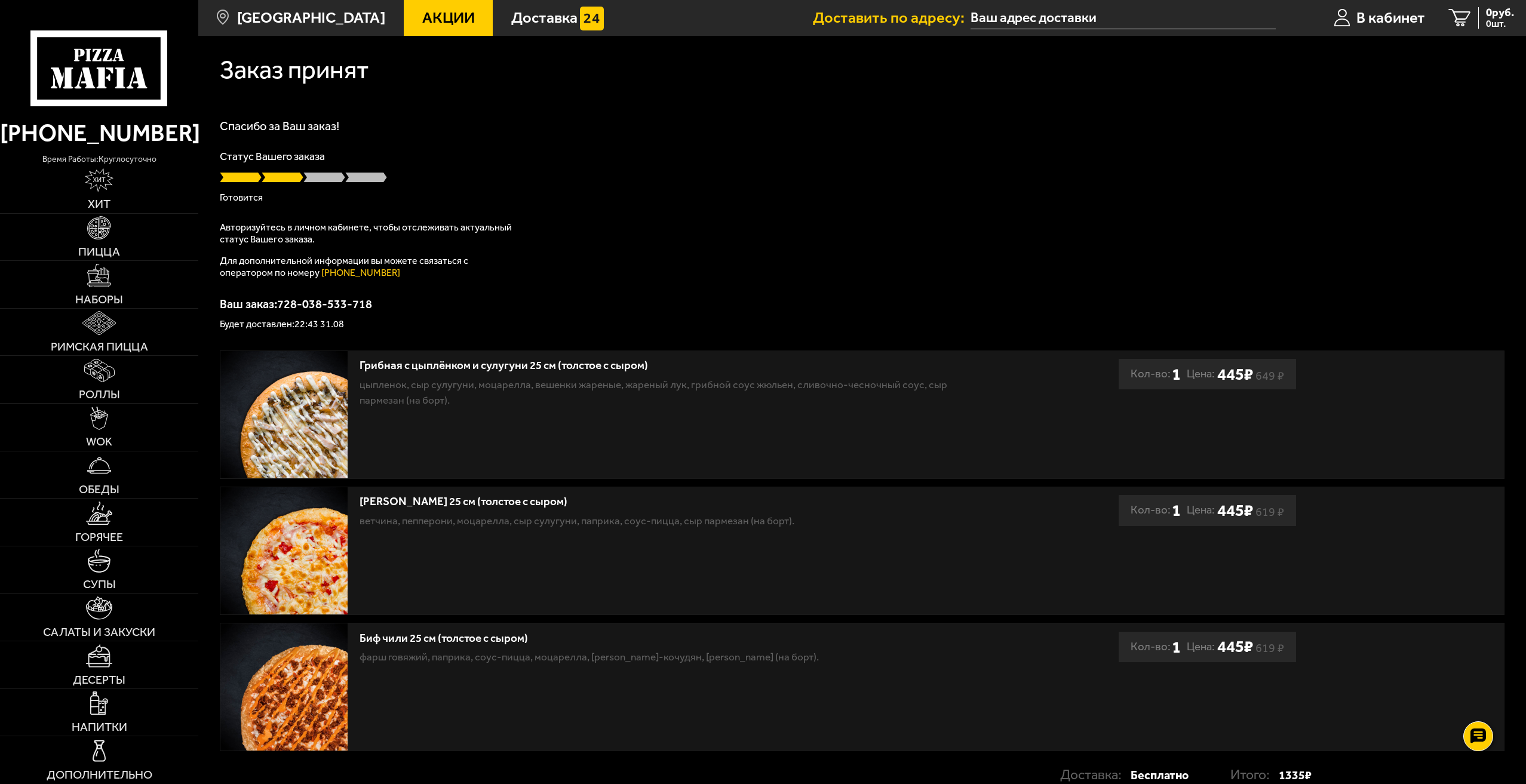
click at [653, 226] on div "Спасибо за Ваш заказ! Статус Вашего заказа Готовится Авторизуйтесь в личном каб…" at bounding box center [862, 224] width 1285 height 209
click at [819, 202] on p "Готовится" at bounding box center [862, 198] width 1285 height 9
click at [616, 215] on div "Спасибо за Ваш заказ! Статус Вашего заказа Готовится Авторизуйтесь в личном каб…" at bounding box center [862, 224] width 1285 height 209
click at [428, 162] on p "Статус Вашего заказа" at bounding box center [862, 156] width 1285 height 11
